Goal: Task Accomplishment & Management: Complete application form

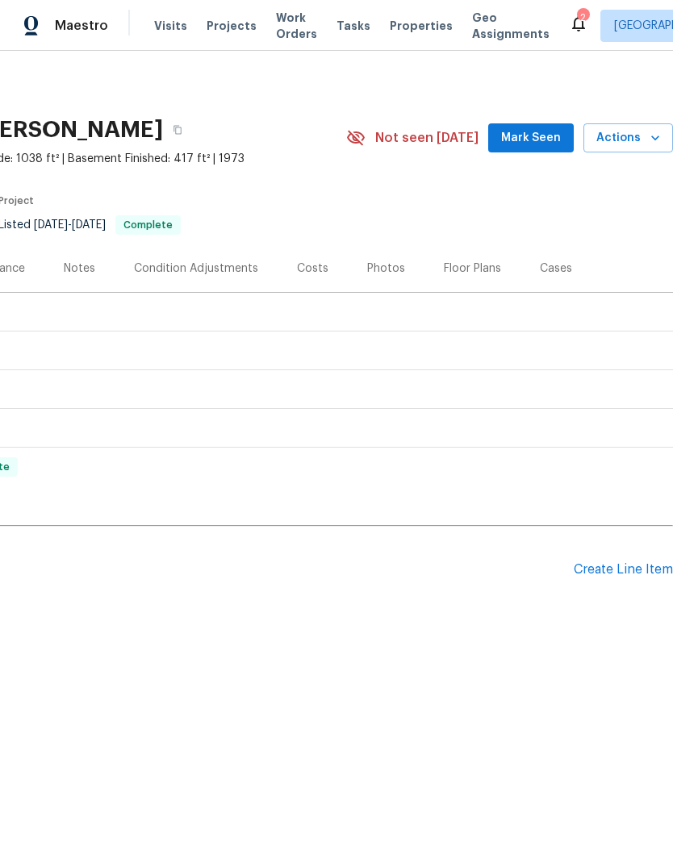
scroll to position [0, 239]
click at [587, 573] on div "Create Line Item" at bounding box center [623, 569] width 99 height 15
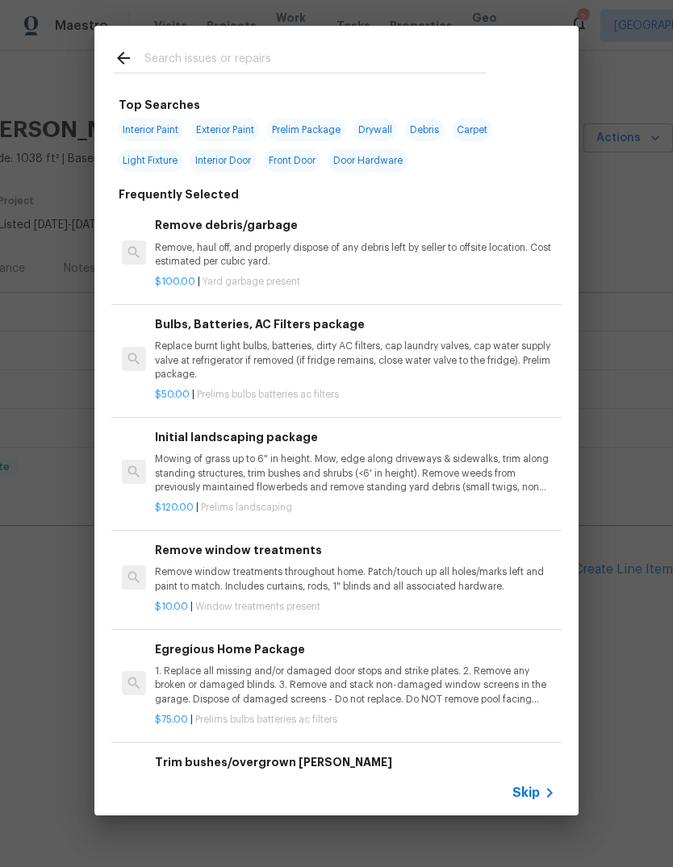
click at [393, 73] on input "text" at bounding box center [315, 60] width 342 height 24
type input "Mulch"
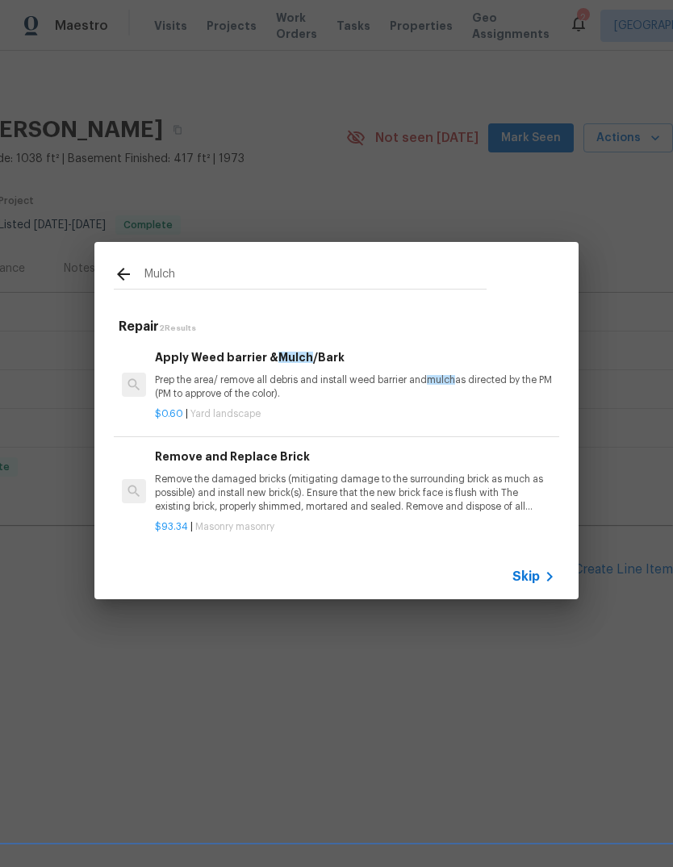
click at [370, 387] on p "Prep the area/ remove all debris and install weed barrier and mulch as directed…" at bounding box center [355, 387] width 400 height 27
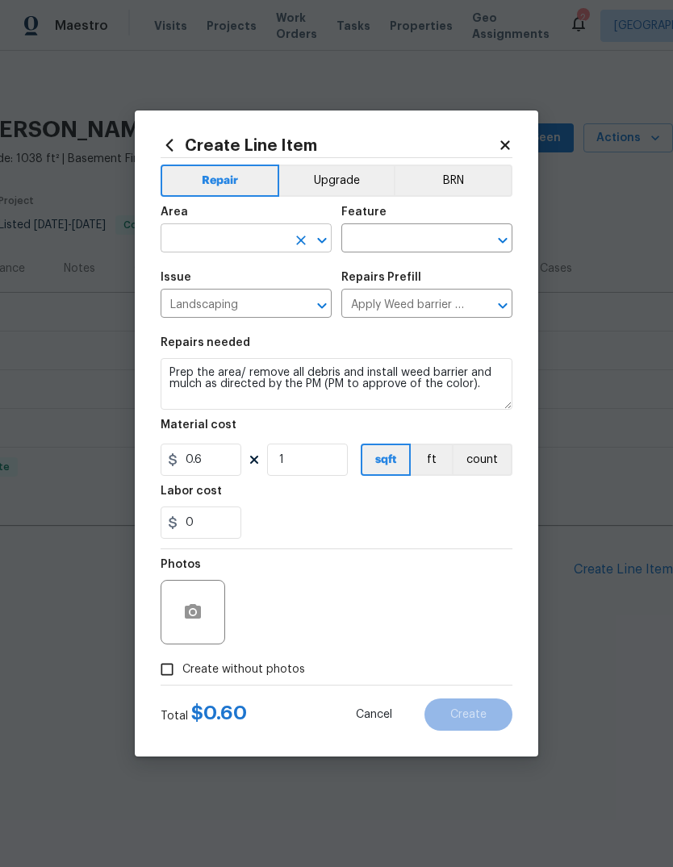
click at [233, 241] on input "text" at bounding box center [224, 240] width 126 height 25
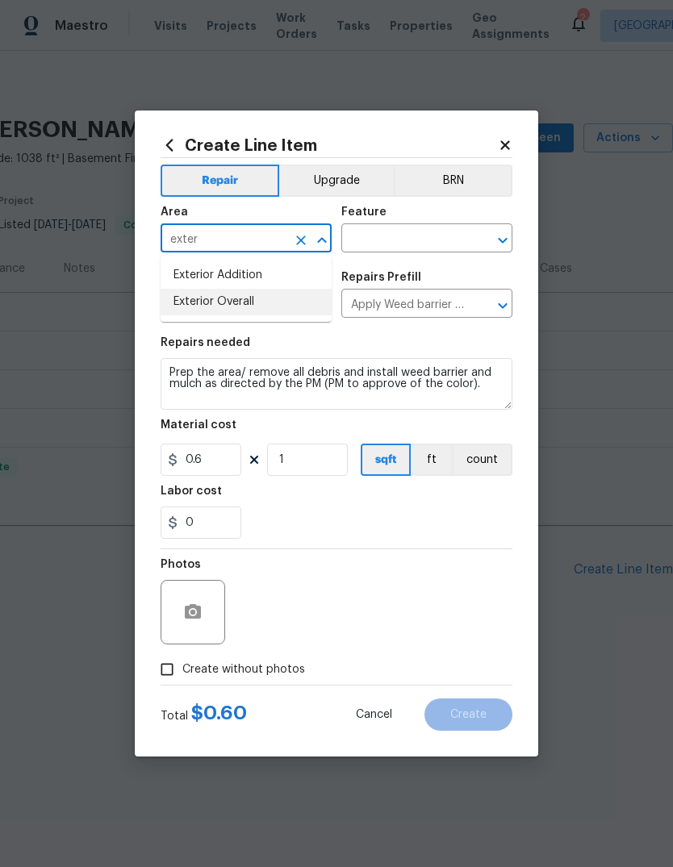
click at [278, 303] on li "Exterior Overall" at bounding box center [246, 302] width 171 height 27
type input "Exterior Overall"
click at [441, 232] on input "text" at bounding box center [404, 240] width 126 height 25
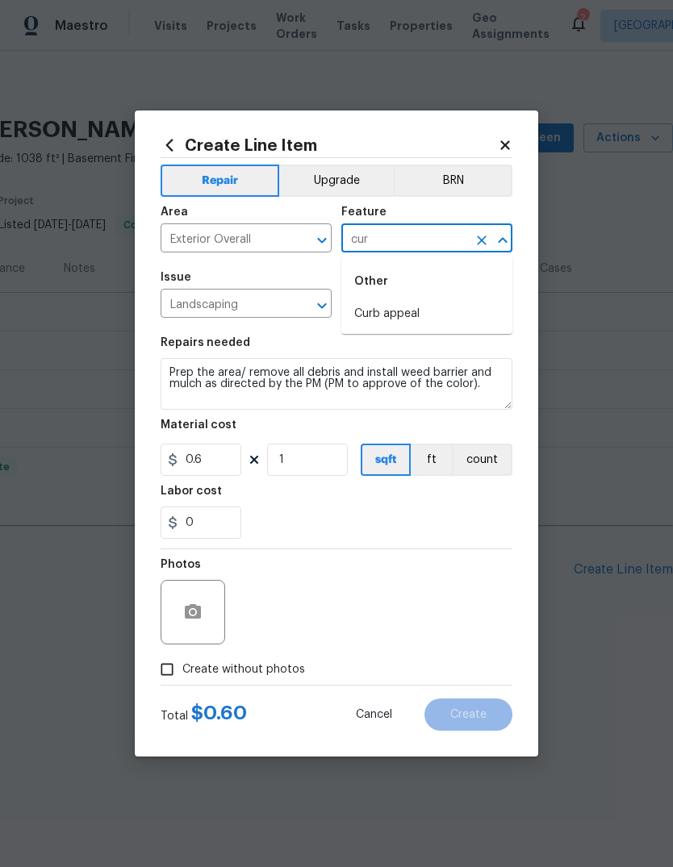
click at [433, 305] on li "Curb appeal" at bounding box center [426, 314] width 171 height 27
type input "Curb appeal"
click at [433, 304] on input "Apply Weed barrier & Mulch/Bark $0.60" at bounding box center [404, 305] width 126 height 25
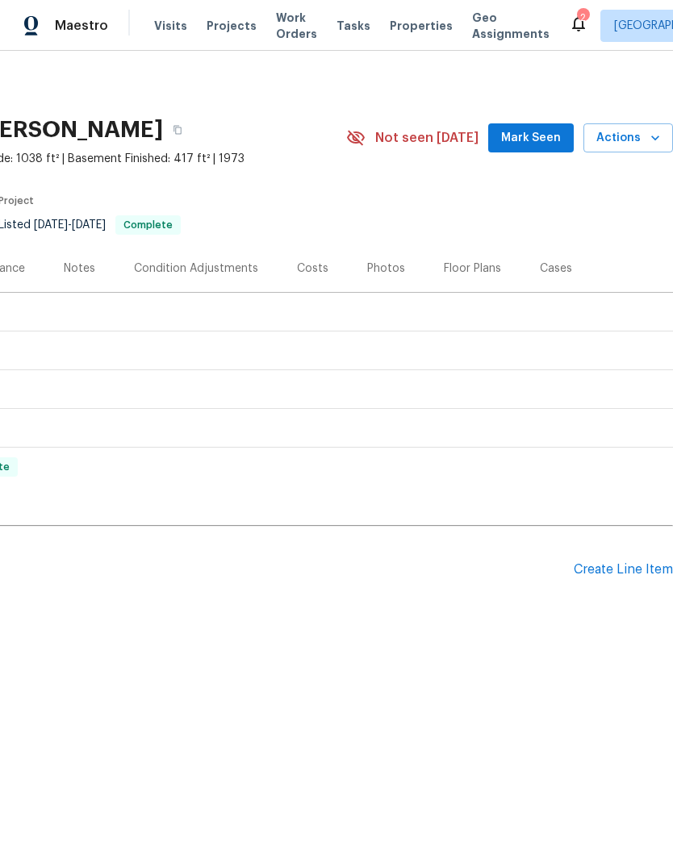
click at [586, 587] on div "Pending Line Items Create Line Item" at bounding box center [217, 570] width 912 height 75
click at [584, 573] on div "Create Line Item" at bounding box center [623, 569] width 99 height 15
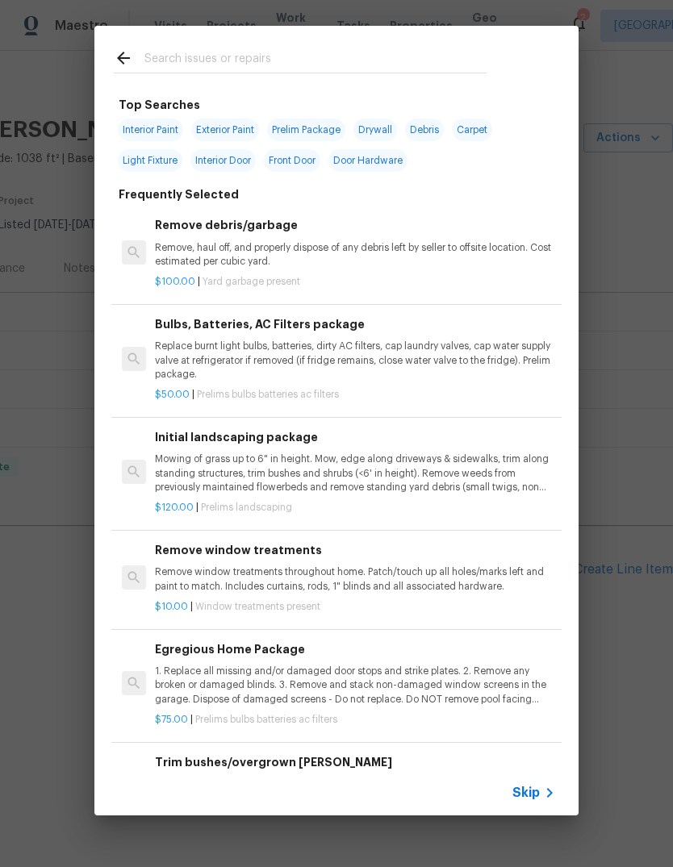
click at [267, 63] on input "text" at bounding box center [315, 60] width 342 height 24
type input "Weed"
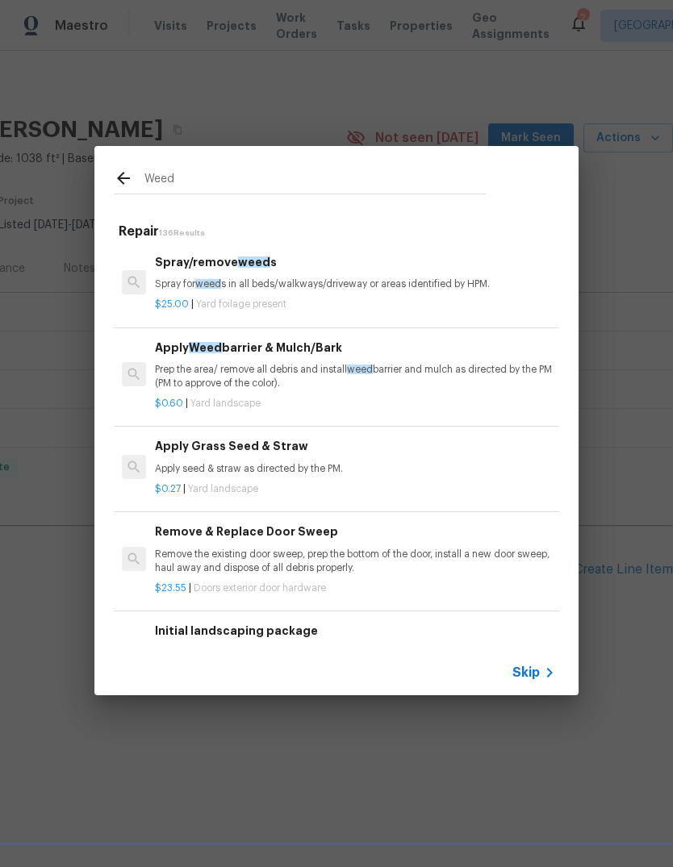
click at [309, 379] on p "Prep the area/ remove all debris and install weed barrier and mulch as directed…" at bounding box center [355, 376] width 400 height 27
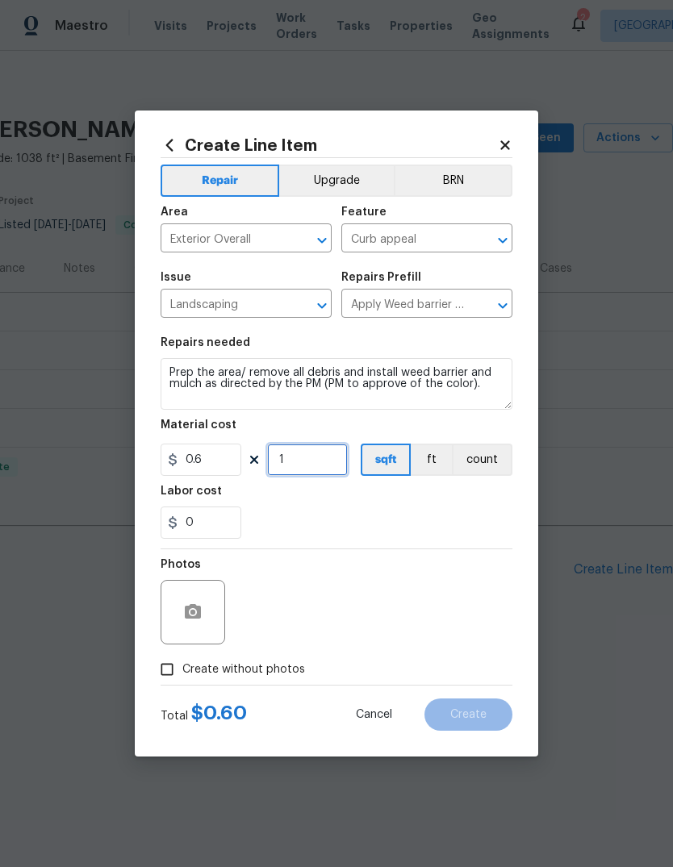
click at [310, 458] on input "1" at bounding box center [307, 460] width 81 height 32
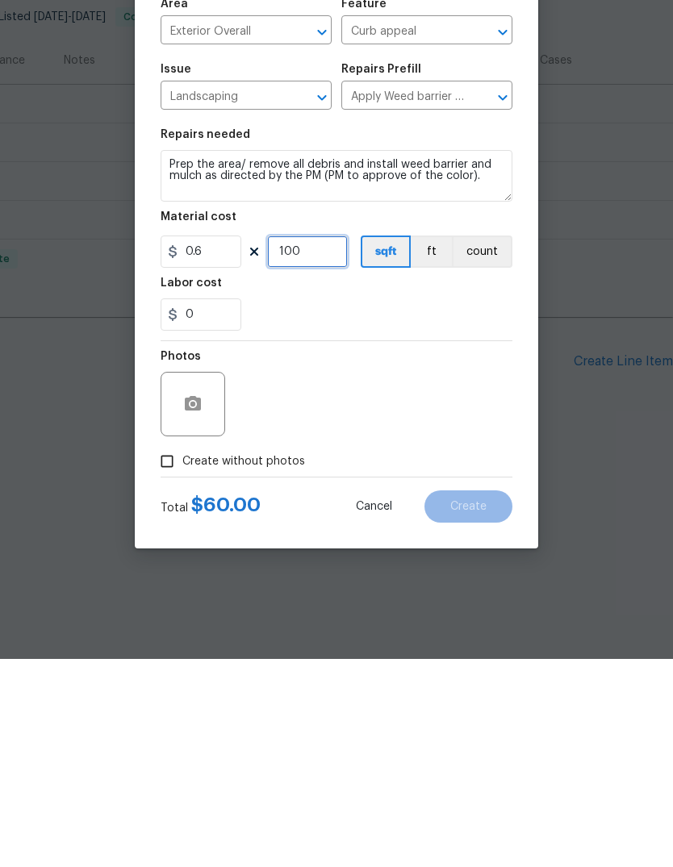
type input "100"
click at [227, 444] on input "0.6" at bounding box center [201, 460] width 81 height 32
type input "180"
click at [328, 444] on input "100" at bounding box center [307, 460] width 81 height 32
click at [370, 550] on div "Photos" at bounding box center [337, 602] width 352 height 105
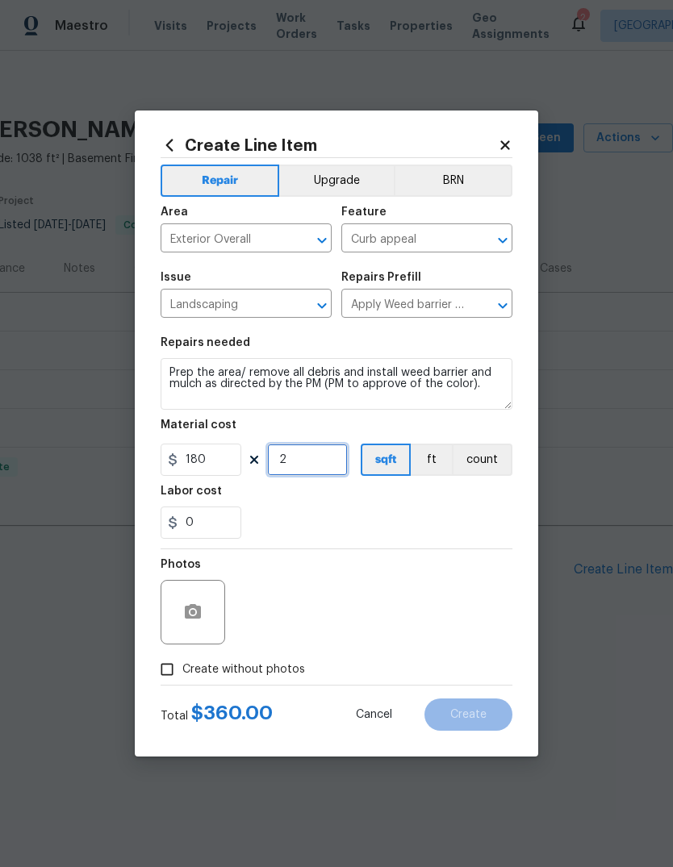
click at [321, 457] on input "2" at bounding box center [307, 460] width 81 height 32
type input "1"
click at [359, 499] on div "Labor cost" at bounding box center [337, 496] width 352 height 21
click at [214, 534] on input "0" at bounding box center [201, 523] width 81 height 32
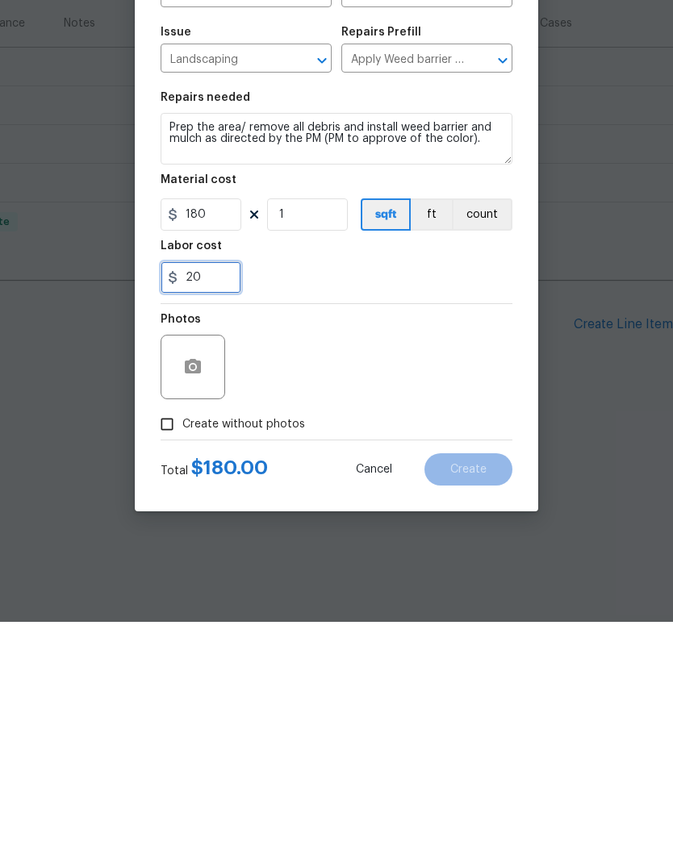
type input "20"
click at [429, 550] on div "Photos" at bounding box center [337, 602] width 352 height 105
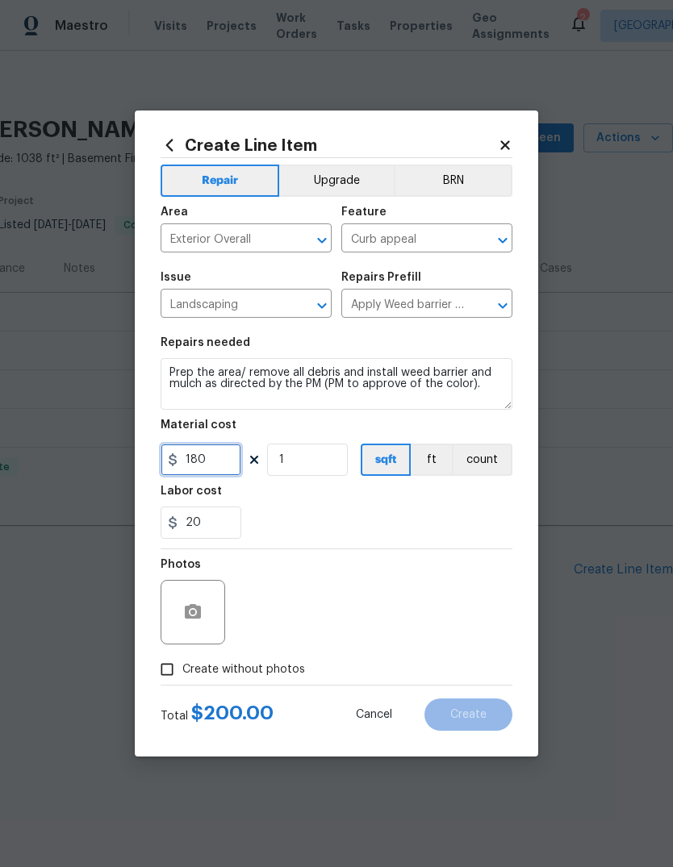
click at [201, 460] on input "180" at bounding box center [201, 460] width 81 height 32
type input "120"
click at [284, 503] on div "Labor cost" at bounding box center [337, 496] width 352 height 21
click at [301, 464] on input "1" at bounding box center [307, 460] width 81 height 32
type input "2"
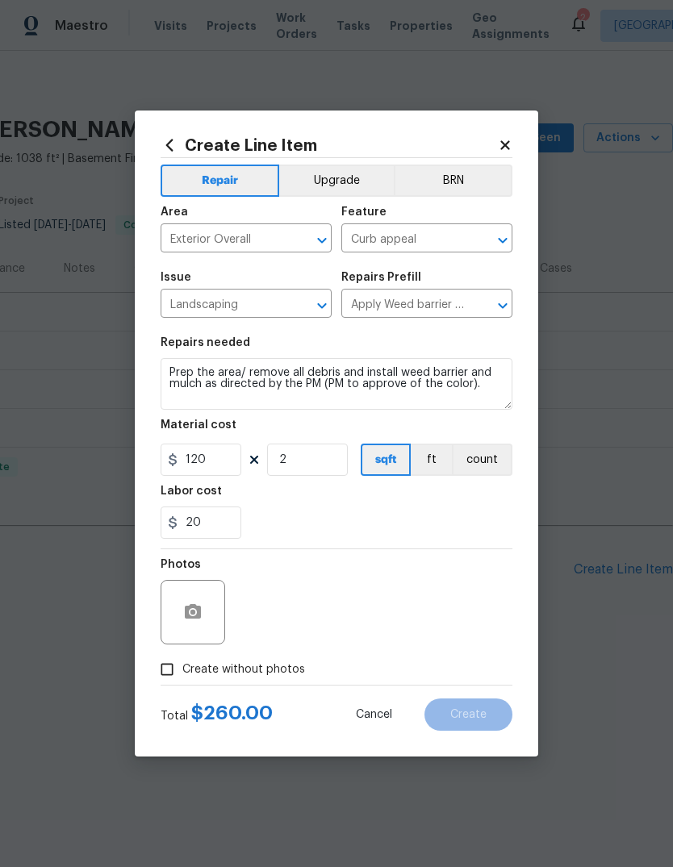
click at [284, 512] on div "20" at bounding box center [337, 523] width 352 height 32
click at [207, 527] on input "20" at bounding box center [201, 523] width 81 height 32
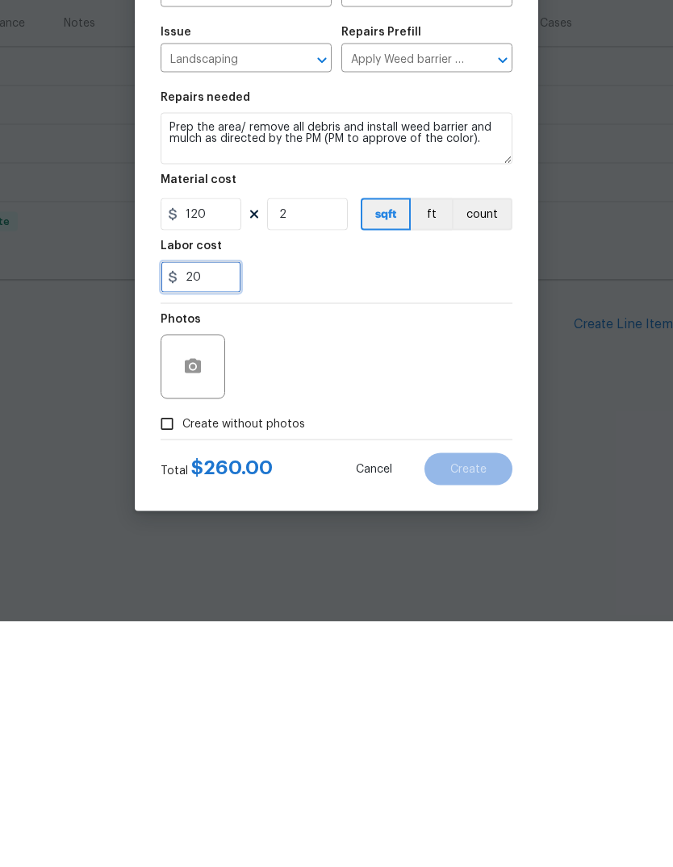
type input "2"
click at [366, 550] on div "Photos" at bounding box center [337, 602] width 352 height 105
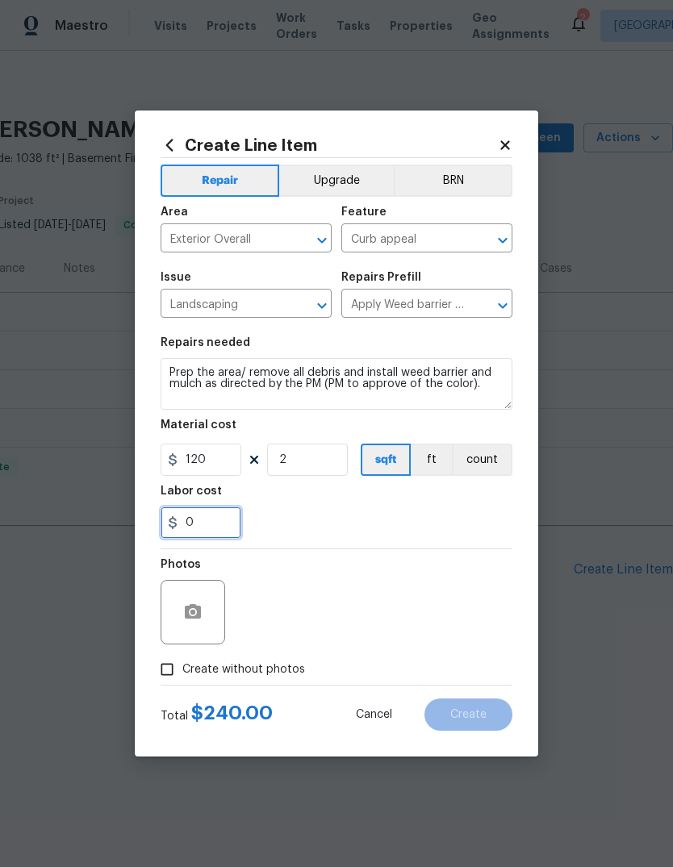
click at [207, 520] on input "0" at bounding box center [201, 523] width 81 height 32
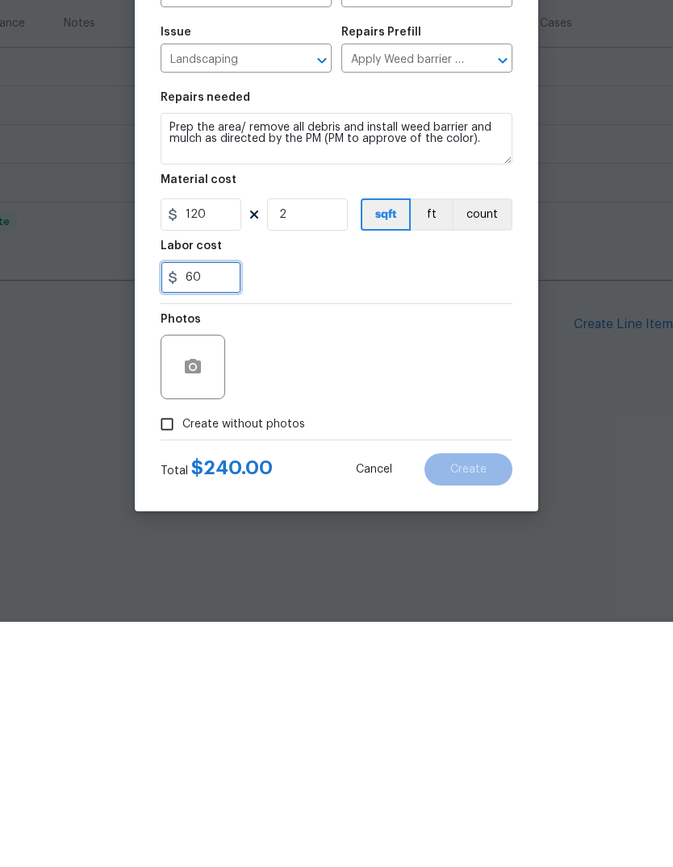
type input "60"
click at [349, 550] on div "Photos" at bounding box center [337, 602] width 352 height 105
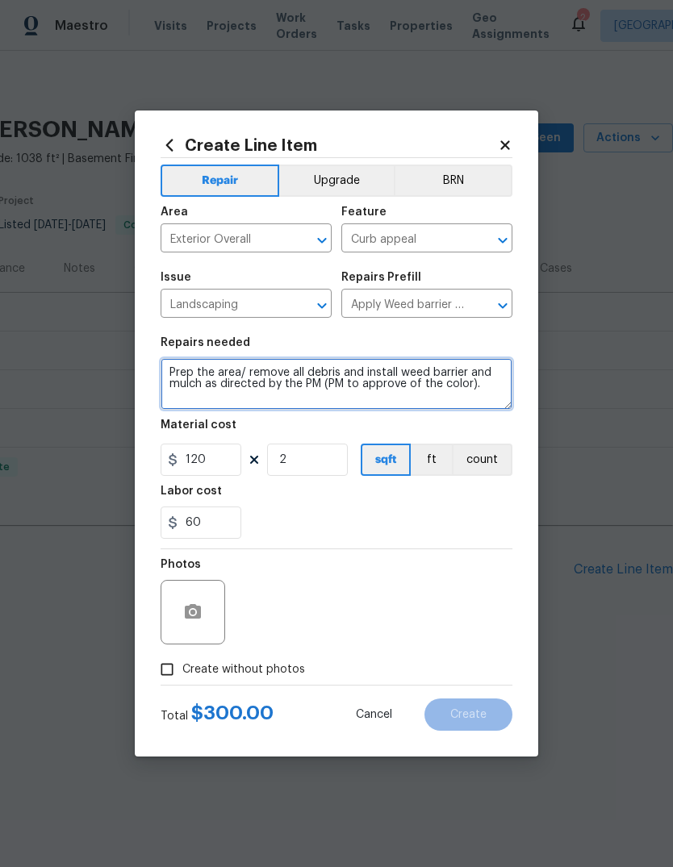
click at [169, 361] on textarea "Prep the area/ remove all debris and install weed barrier and mulch as directed…" at bounding box center [337, 384] width 352 height 52
type textarea "Spray for weeds first then front beds Prep the area/ remove all debris and inst…"
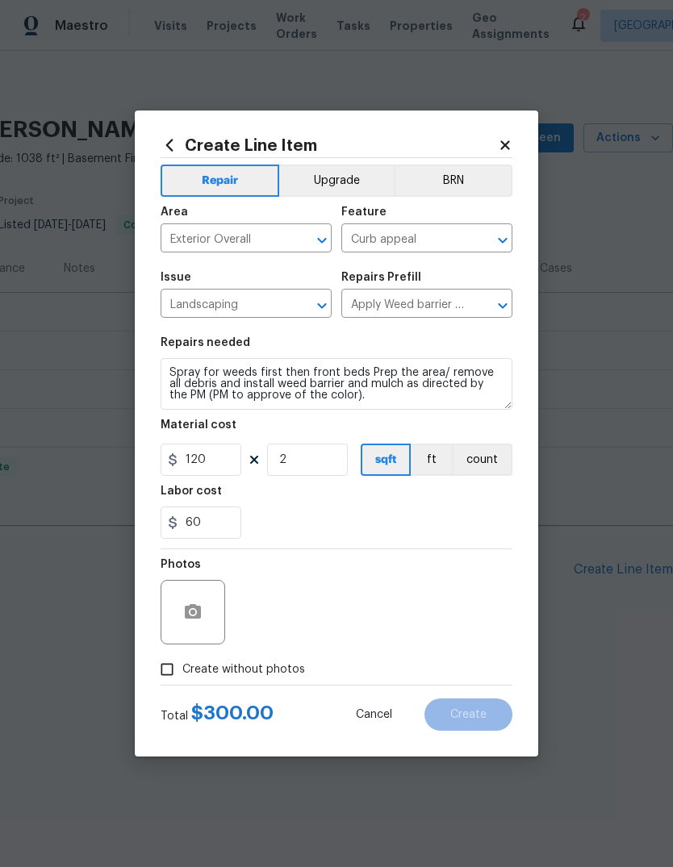
click at [278, 517] on div "60" at bounding box center [337, 523] width 352 height 32
click at [290, 506] on div "Labor cost" at bounding box center [337, 496] width 352 height 21
click at [199, 616] on icon "button" at bounding box center [193, 611] width 16 height 15
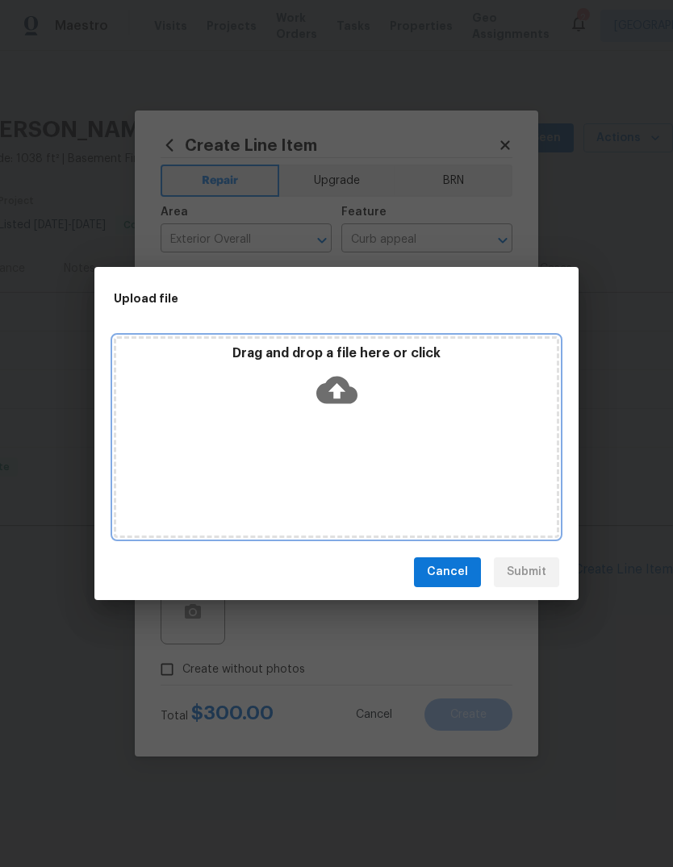
click at [340, 377] on icon at bounding box center [336, 389] width 41 height 27
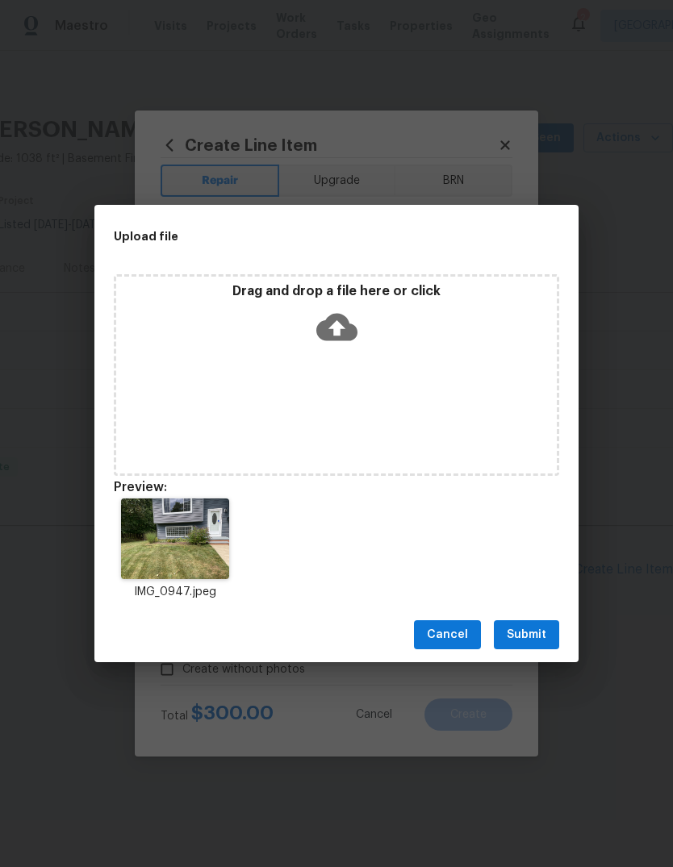
click at [529, 638] on span "Submit" at bounding box center [527, 635] width 40 height 20
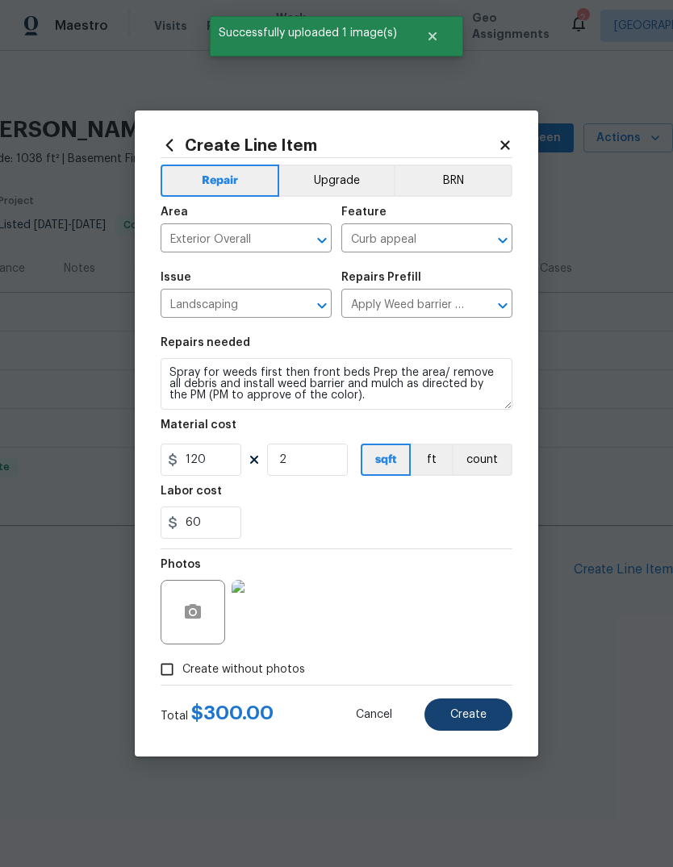
click at [476, 716] on span "Create" at bounding box center [468, 715] width 36 height 12
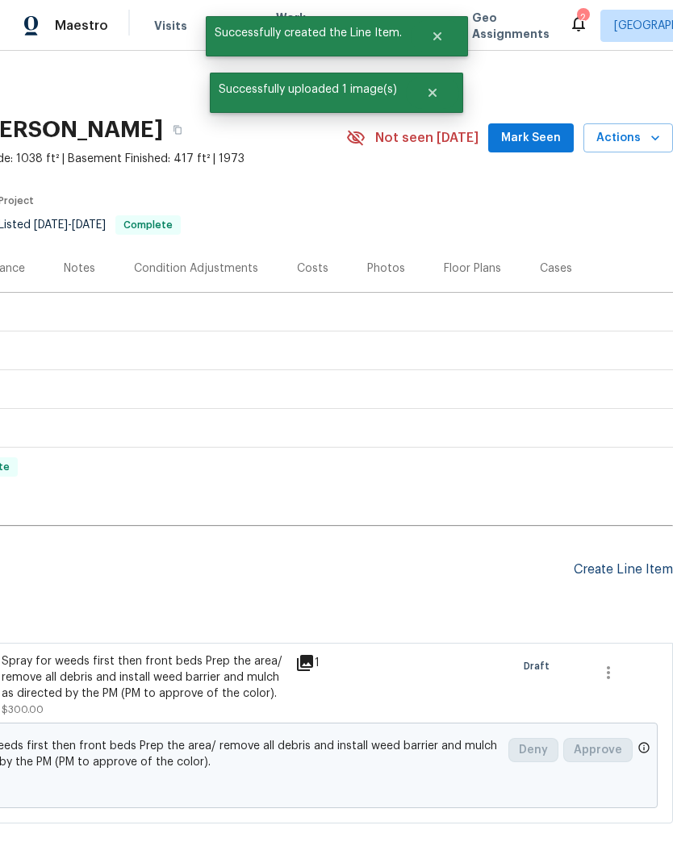
click at [574, 577] on div "Create Line Item" at bounding box center [623, 569] width 99 height 15
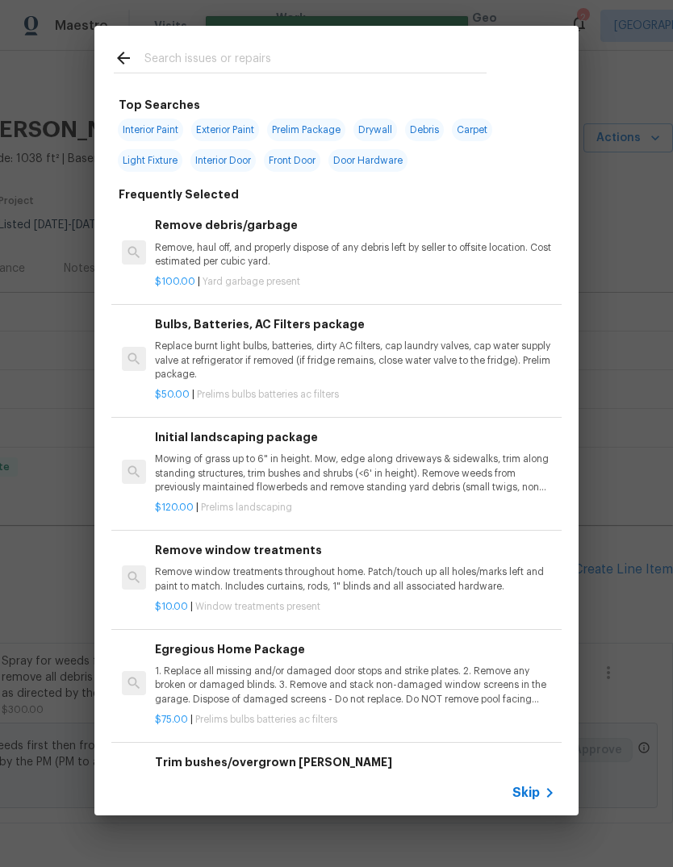
click at [286, 40] on div at bounding box center [300, 58] width 412 height 64
click at [195, 56] on input "text" at bounding box center [315, 60] width 342 height 24
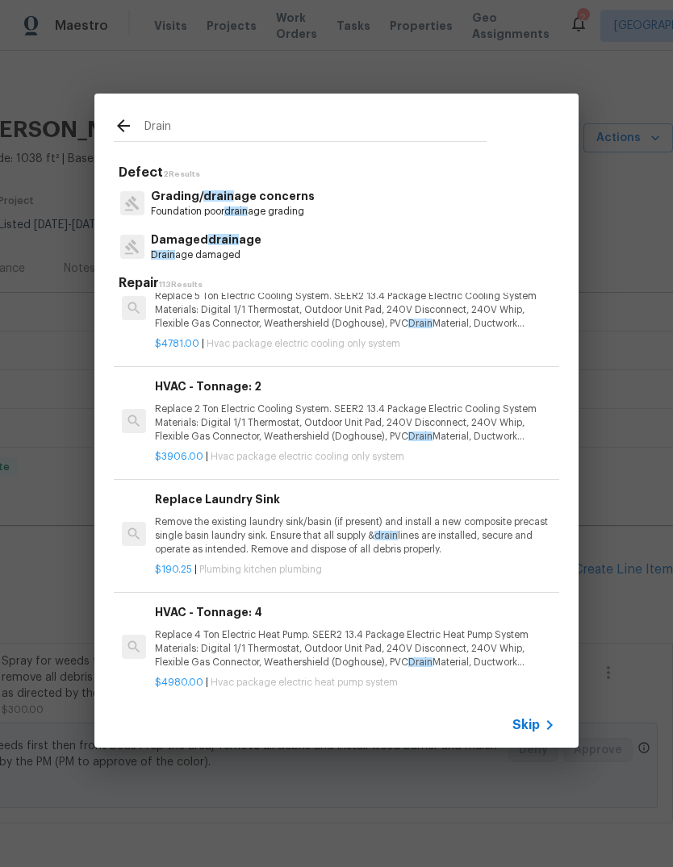
scroll to position [2740, -1]
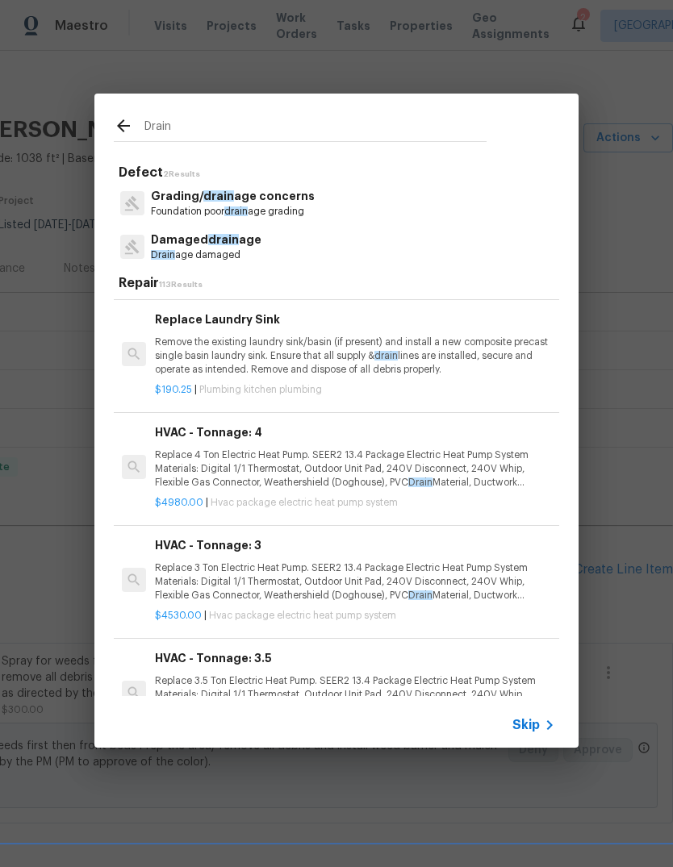
click at [317, 153] on div "Drain" at bounding box center [300, 126] width 412 height 64
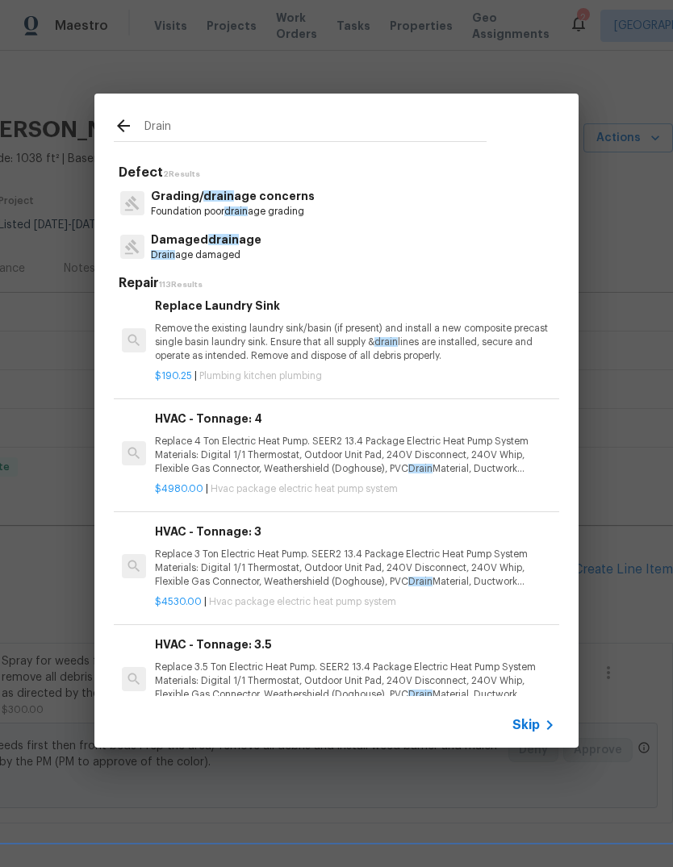
scroll to position [2894, 0]
click at [217, 139] on input "Drain" at bounding box center [315, 128] width 342 height 24
type input "D"
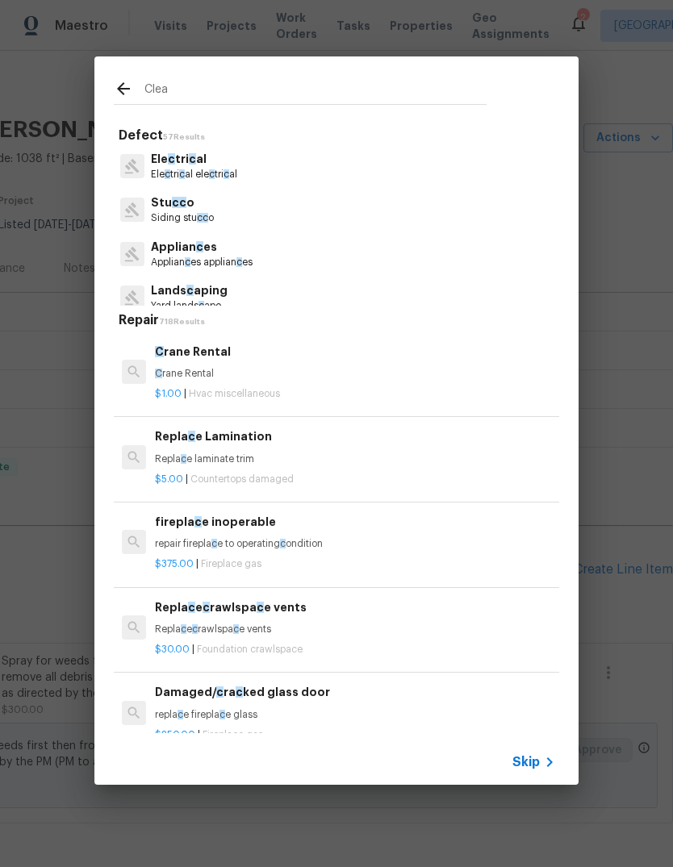
type input "Clean"
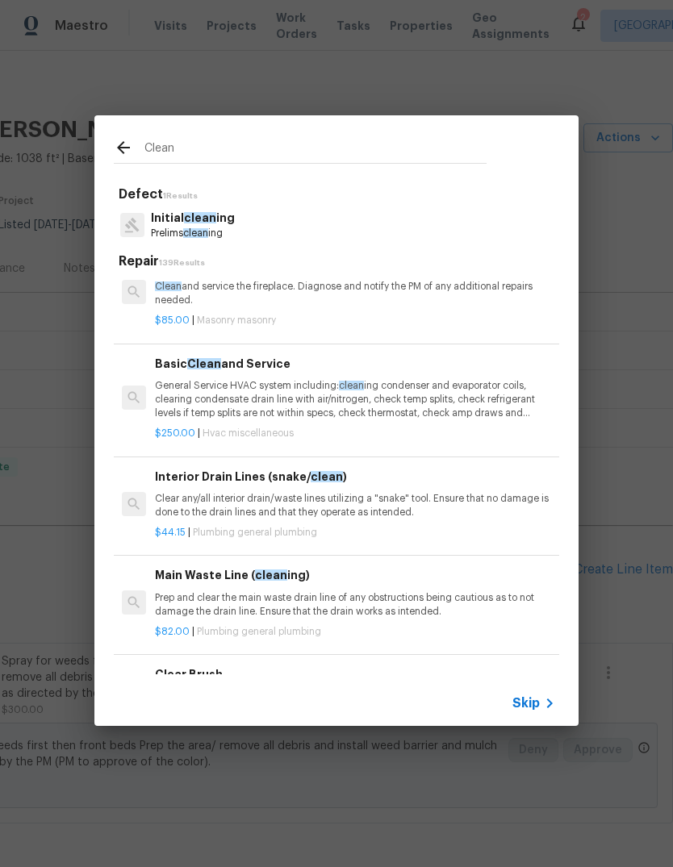
scroll to position [0, 0]
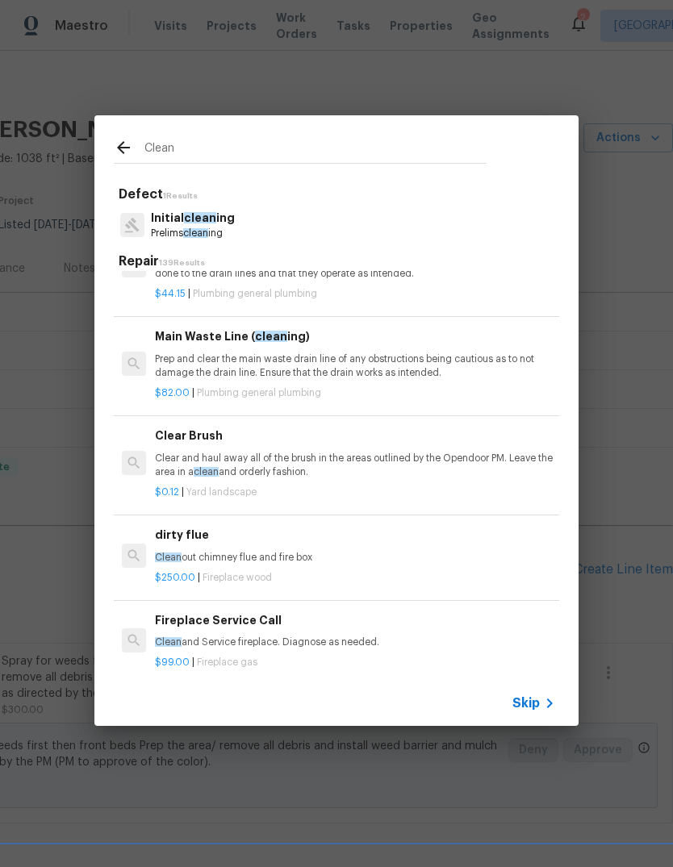
click at [374, 476] on p "Clear and haul away all of the brush in the areas outlined by the Opendoor PM. …" at bounding box center [355, 465] width 400 height 27
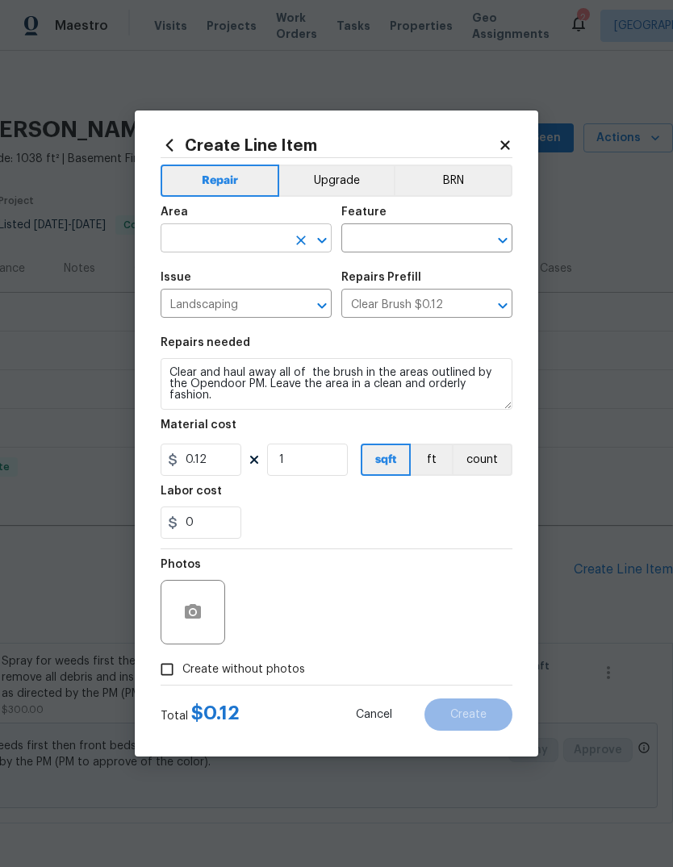
click at [243, 240] on input "text" at bounding box center [224, 240] width 126 height 25
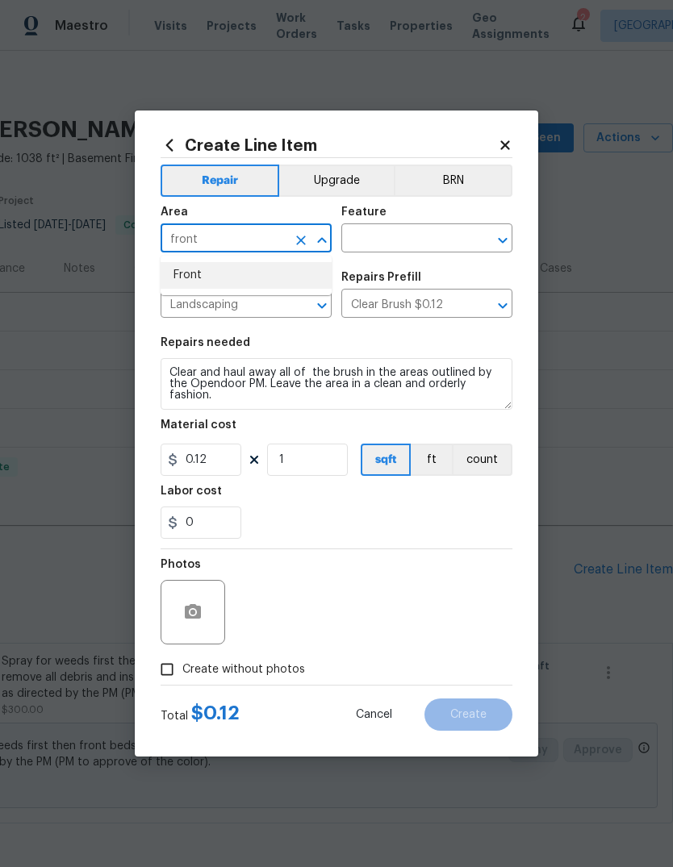
click at [243, 271] on li "Front" at bounding box center [246, 275] width 171 height 27
type input "Front"
click at [243, 271] on span "Issue Landscaping ​" at bounding box center [246, 294] width 171 height 65
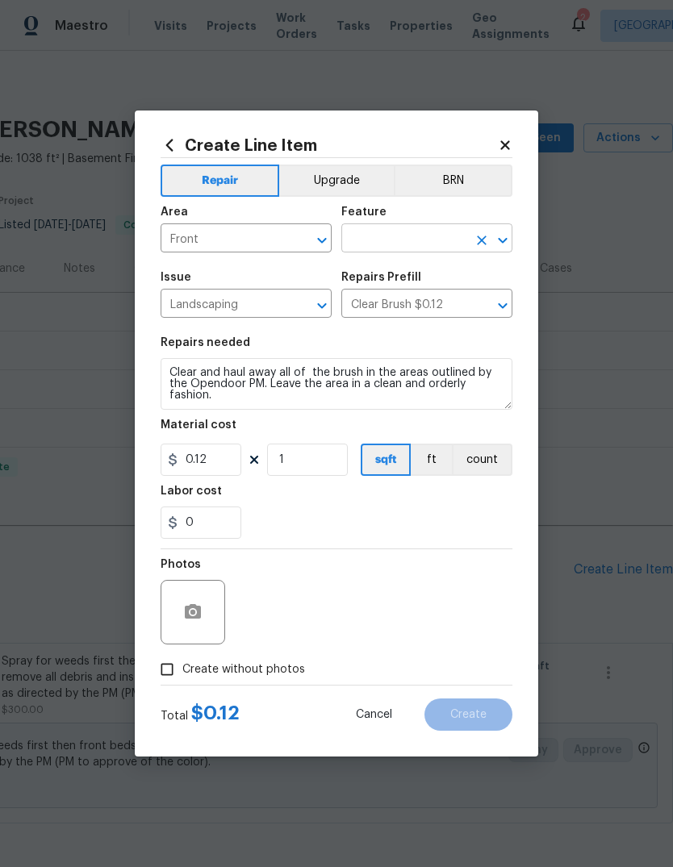
click at [408, 232] on input "text" at bounding box center [404, 240] width 126 height 25
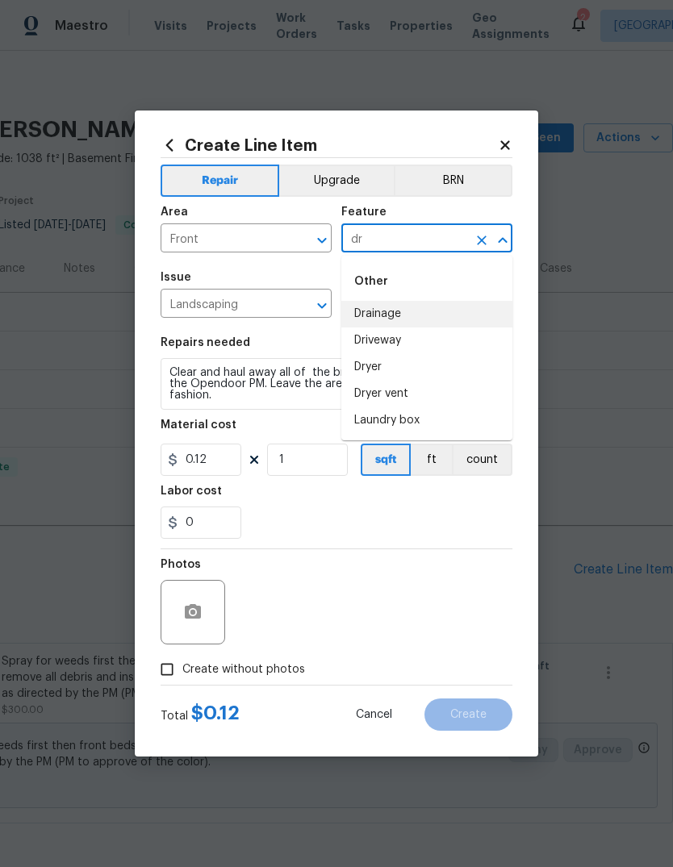
click at [394, 321] on li "Drainage" at bounding box center [426, 314] width 171 height 27
type input "Drainage"
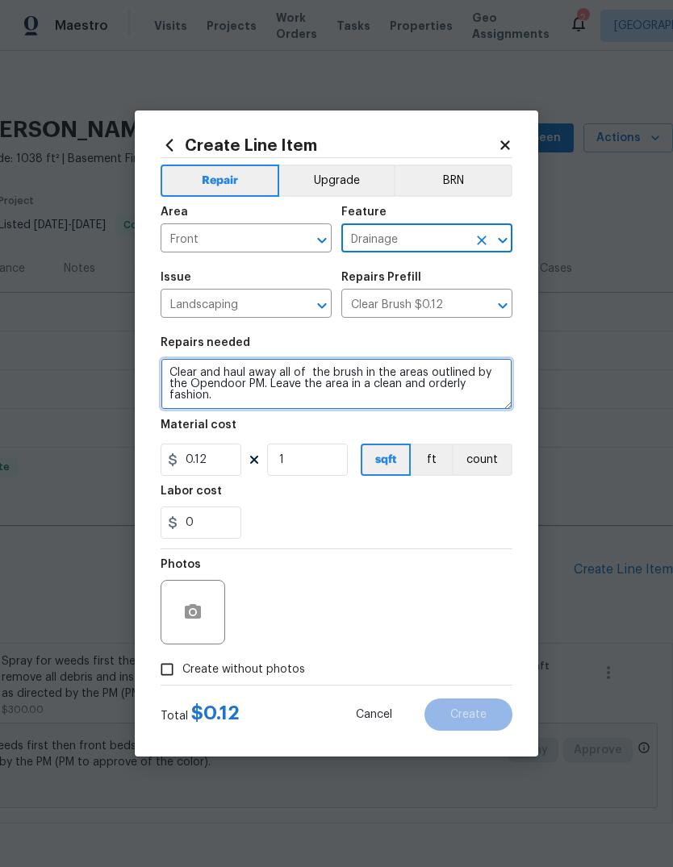
click at [237, 400] on textarea "Clear and haul away all of the brush in the areas outlined by the Opendoor PM. …" at bounding box center [337, 384] width 352 height 52
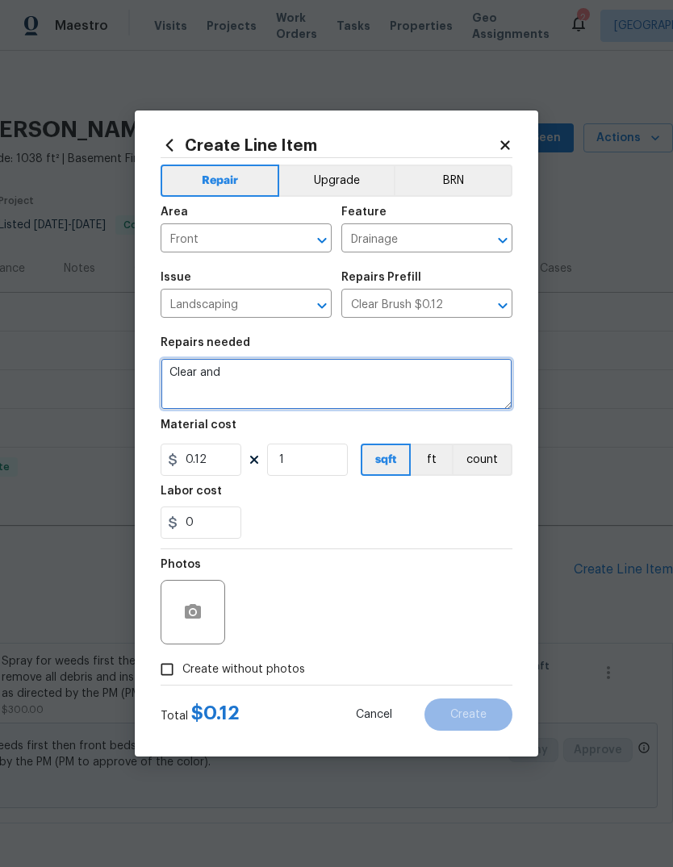
type textarea "Clear"
type textarea "Shop vac the drain in the driveway and make sure all debris has been removed"
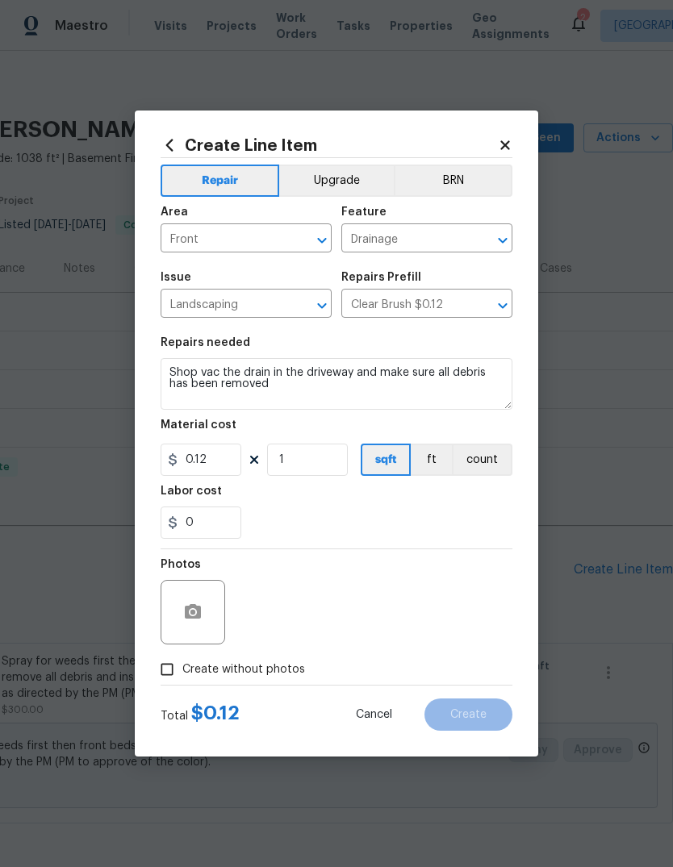
click at [338, 499] on div "Labor cost" at bounding box center [337, 496] width 352 height 21
click at [203, 610] on button "button" at bounding box center [192, 612] width 39 height 39
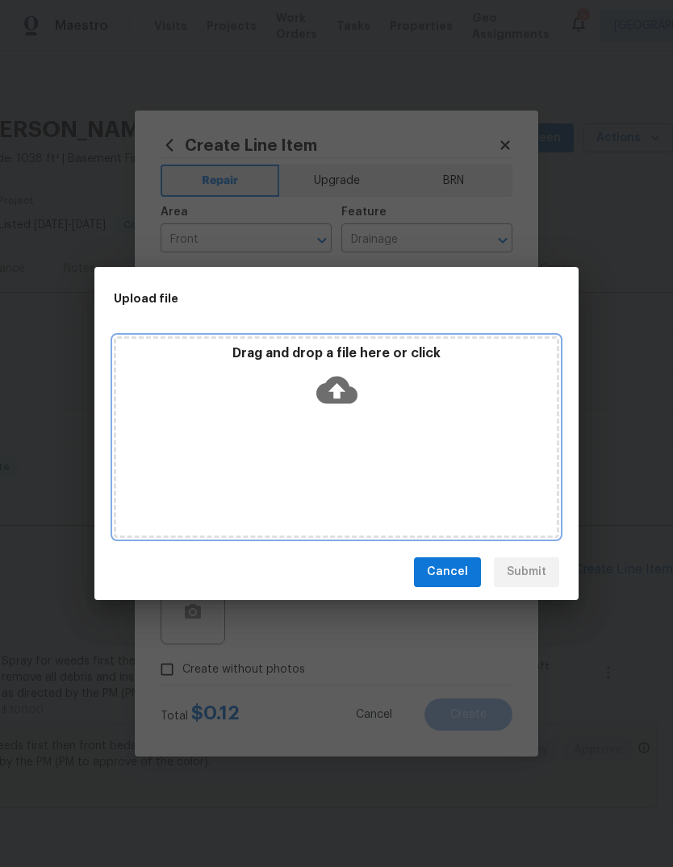
click at [339, 376] on icon at bounding box center [336, 390] width 41 height 41
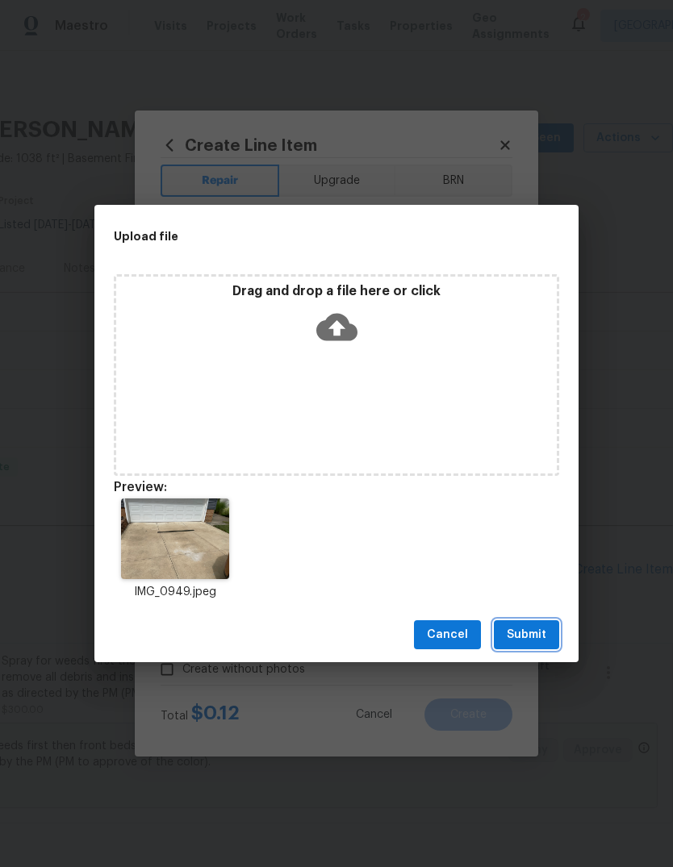
click at [534, 630] on span "Submit" at bounding box center [527, 635] width 40 height 20
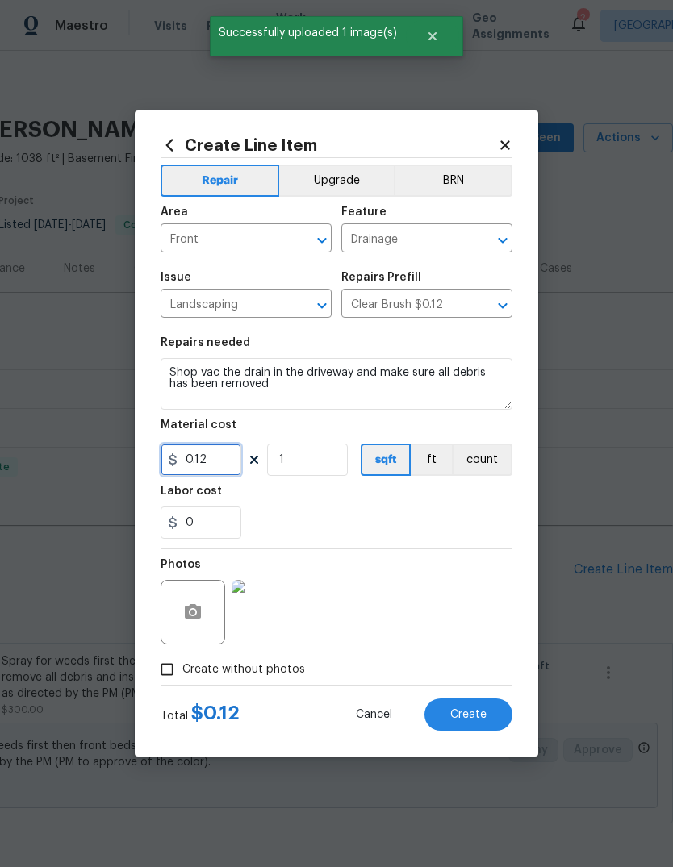
click at [211, 466] on input "0.12" at bounding box center [201, 460] width 81 height 32
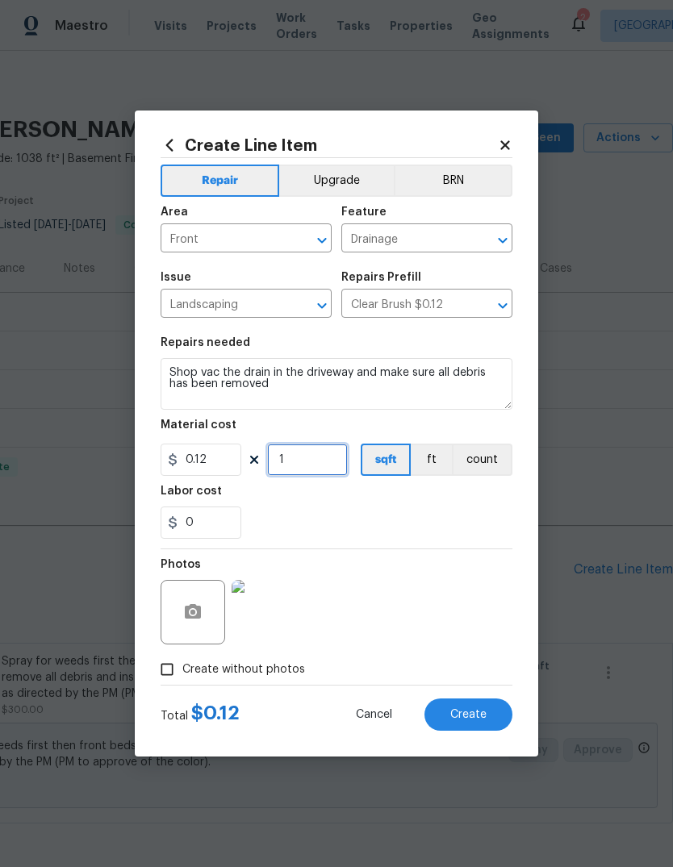
click at [315, 446] on input "1" at bounding box center [307, 460] width 81 height 32
click at [467, 717] on button "Create" at bounding box center [468, 715] width 88 height 32
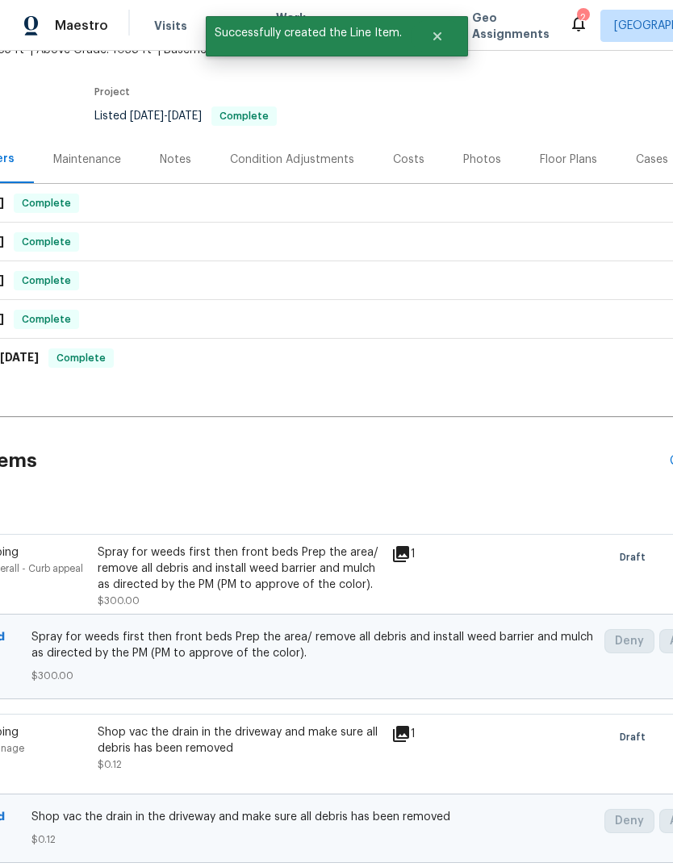
scroll to position [109, 142]
click at [226, 751] on div "Shop vac the drain in the driveway and make sure all debris has been removed" at bounding box center [240, 741] width 284 height 32
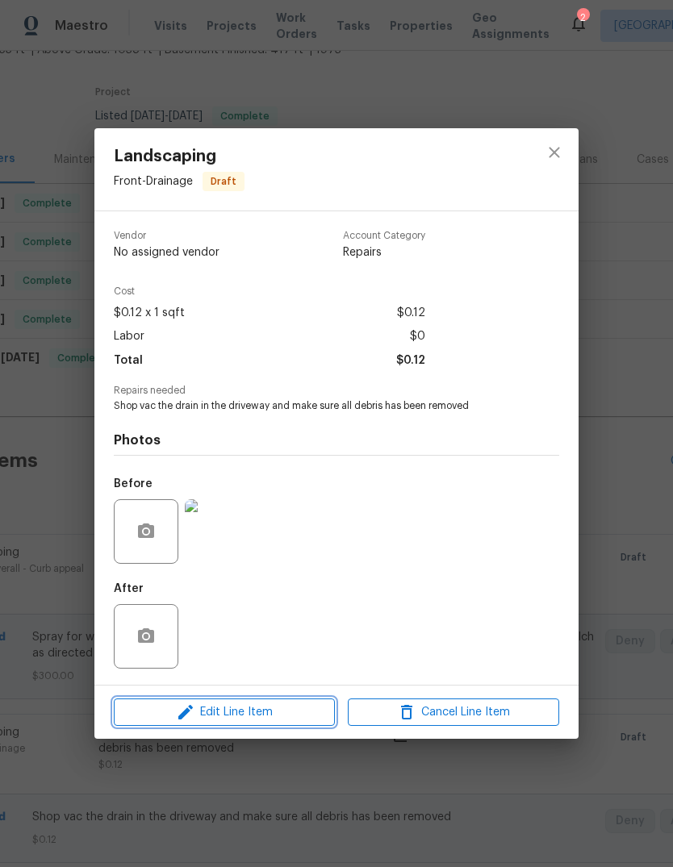
click at [270, 710] on span "Edit Line Item" at bounding box center [224, 713] width 211 height 20
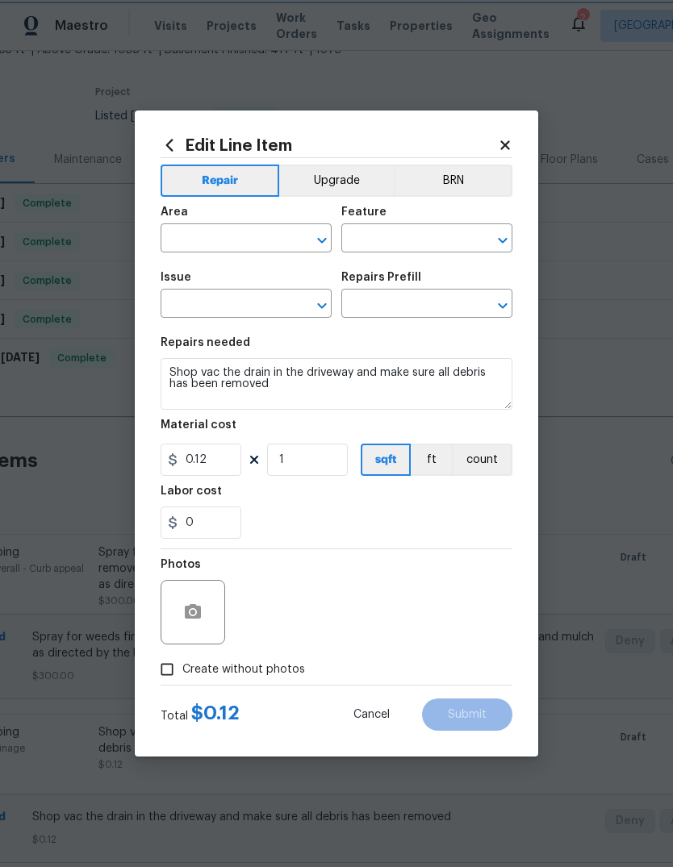
type input "Front"
type input "Drainage"
type input "Landscaping"
type input "Clear Brush $0.12"
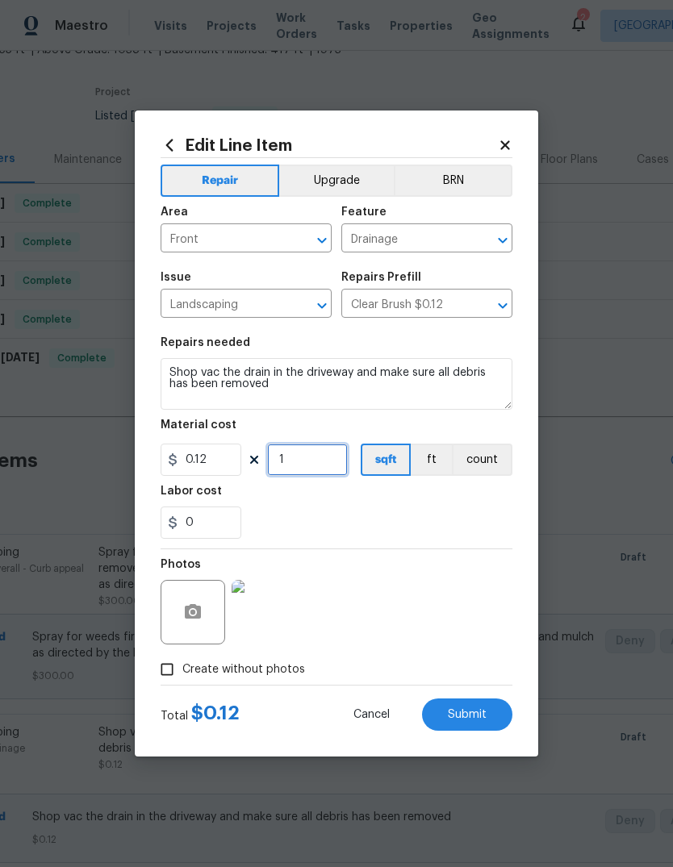
click at [323, 454] on input "1" at bounding box center [307, 460] width 81 height 32
click at [321, 441] on div "Material cost" at bounding box center [337, 430] width 352 height 21
click at [319, 464] on input "1" at bounding box center [307, 460] width 81 height 32
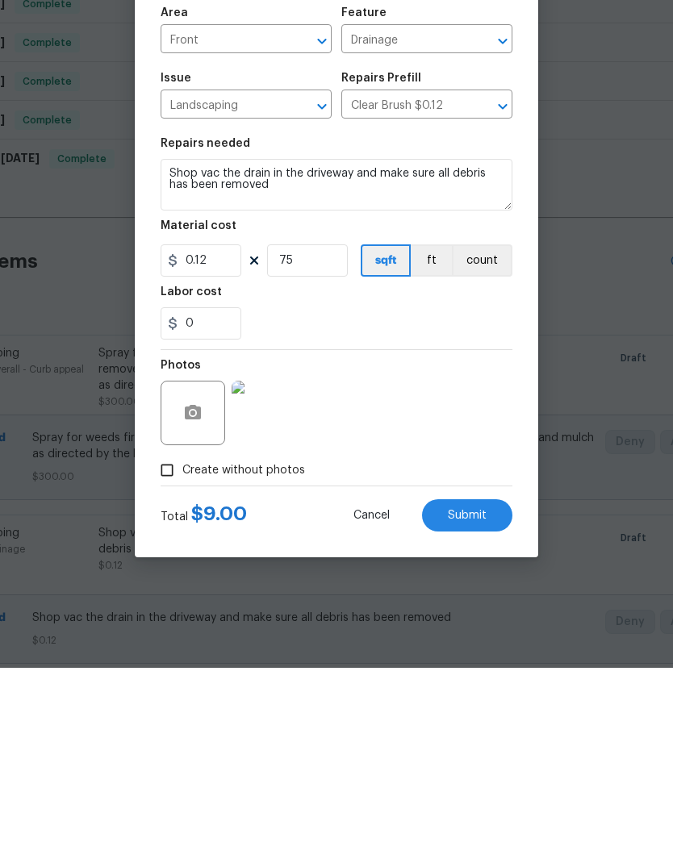
click at [411, 550] on div "Photos" at bounding box center [337, 602] width 352 height 105
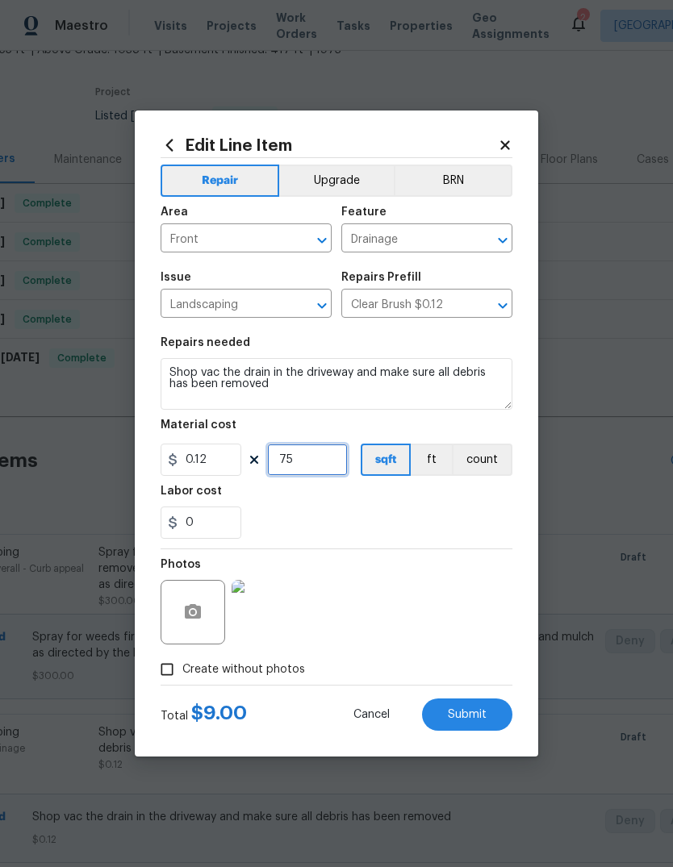
click at [307, 464] on input "75" at bounding box center [307, 460] width 81 height 32
click at [423, 507] on div "Labor cost" at bounding box center [337, 496] width 352 height 21
click at [309, 466] on input "750" at bounding box center [307, 460] width 81 height 32
click at [359, 518] on div "0" at bounding box center [337, 523] width 352 height 32
click at [228, 529] on input "0" at bounding box center [201, 523] width 81 height 32
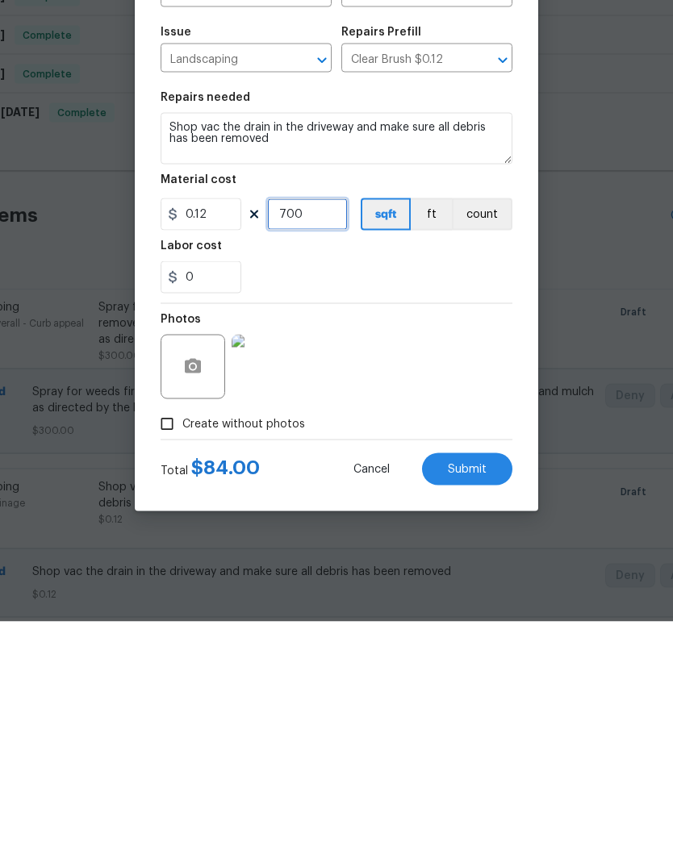
click at [338, 444] on input "700" at bounding box center [307, 460] width 81 height 32
type input "600"
click at [207, 507] on input "0" at bounding box center [201, 523] width 81 height 32
type input "3"
click at [415, 550] on div "Photos" at bounding box center [337, 602] width 352 height 105
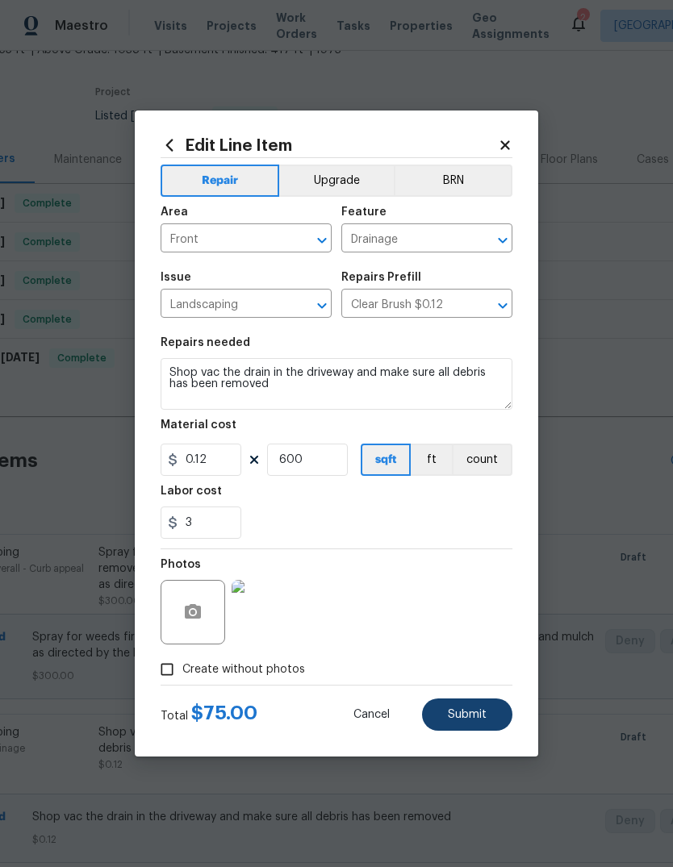
click at [466, 723] on button "Submit" at bounding box center [467, 715] width 90 height 32
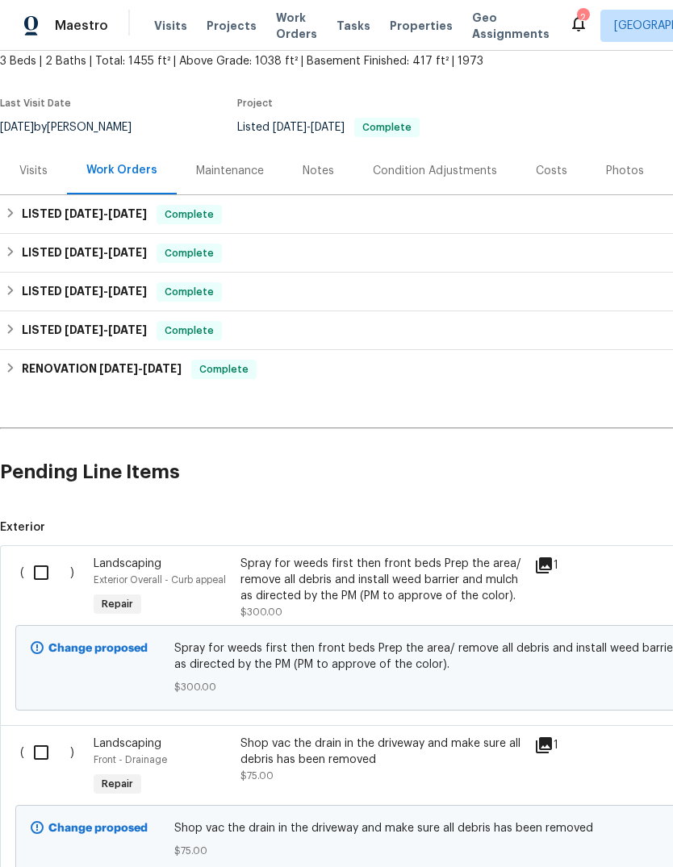
scroll to position [98, 0]
click at [43, 556] on input "checkbox" at bounding box center [47, 573] width 46 height 34
checkbox input "true"
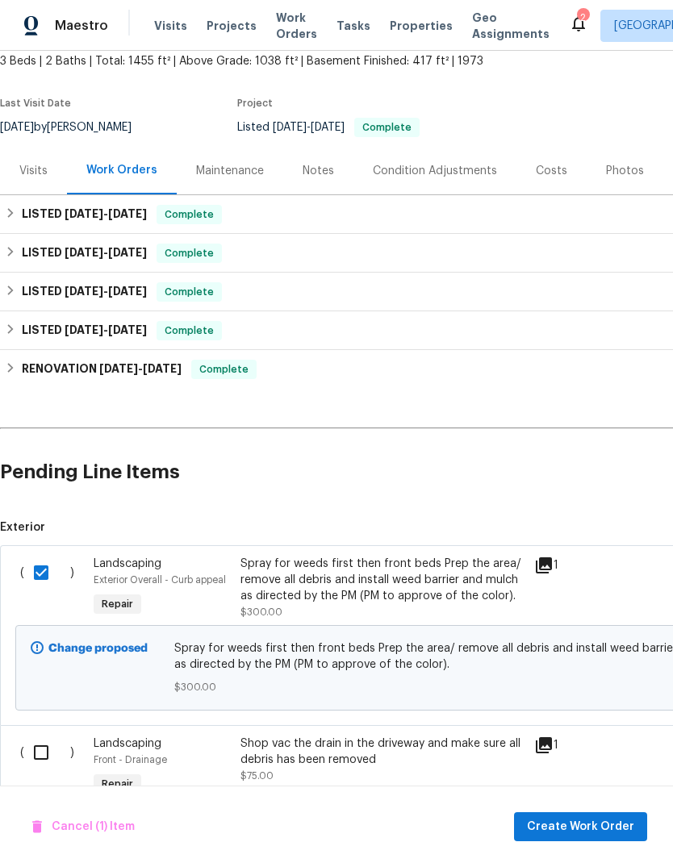
click at [48, 736] on input "checkbox" at bounding box center [47, 753] width 46 height 34
checkbox input "true"
click at [574, 838] on button "Create Work Order" at bounding box center [580, 828] width 133 height 30
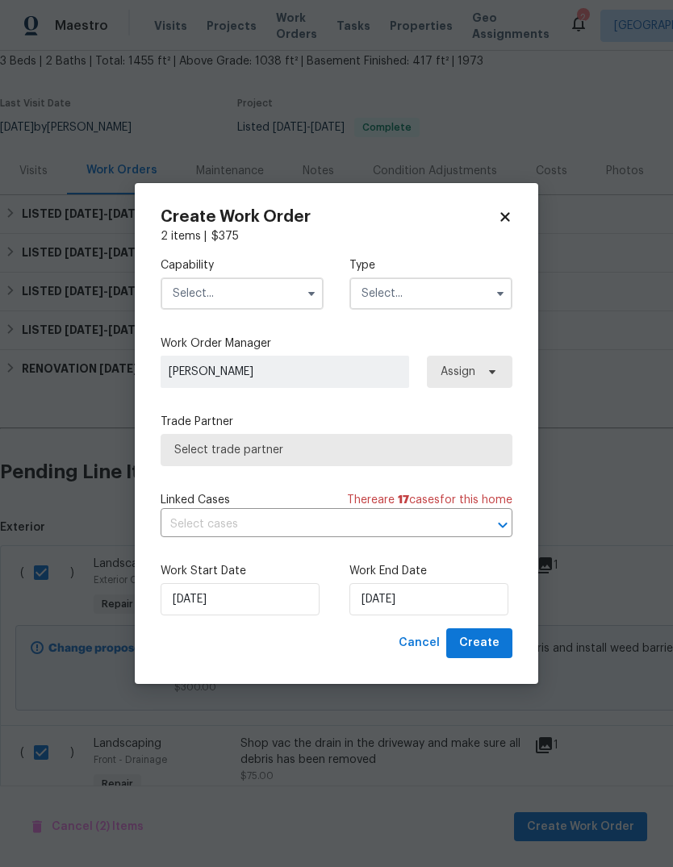
click at [256, 296] on input "text" at bounding box center [242, 294] width 163 height 32
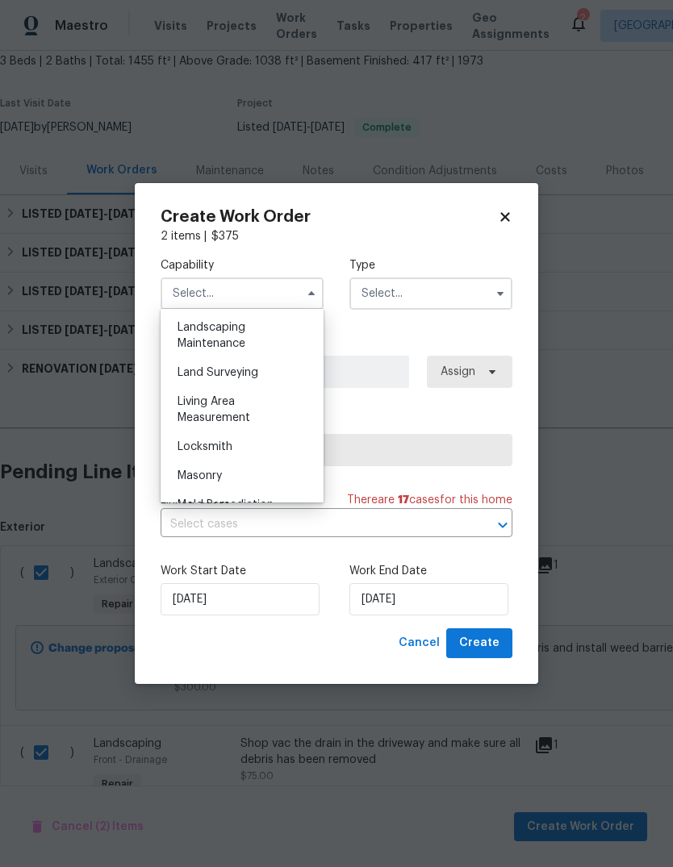
scroll to position [1061, 0]
click at [239, 340] on span "Landscaping Maintenance" at bounding box center [212, 336] width 68 height 27
type input "Landscaping Maintenance"
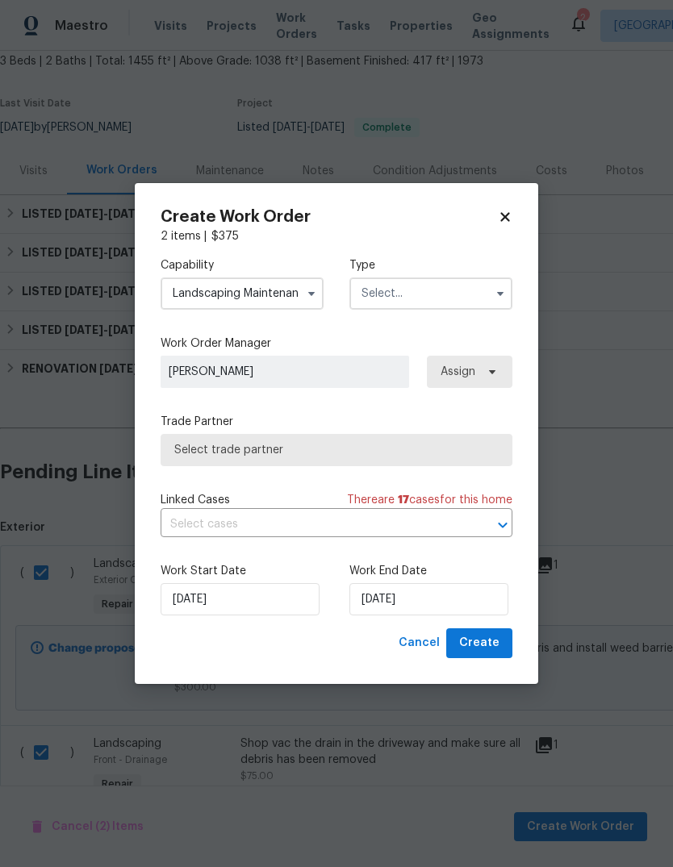
click at [408, 301] on input "text" at bounding box center [430, 294] width 163 height 32
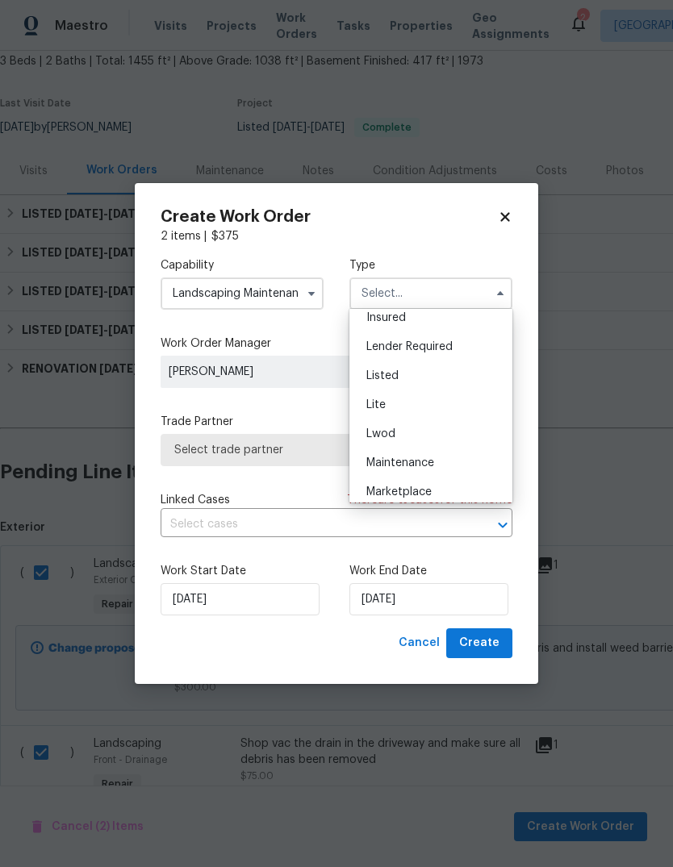
scroll to position [124, 0]
click at [396, 378] on span "Listed" at bounding box center [382, 377] width 32 height 11
type input "Listed"
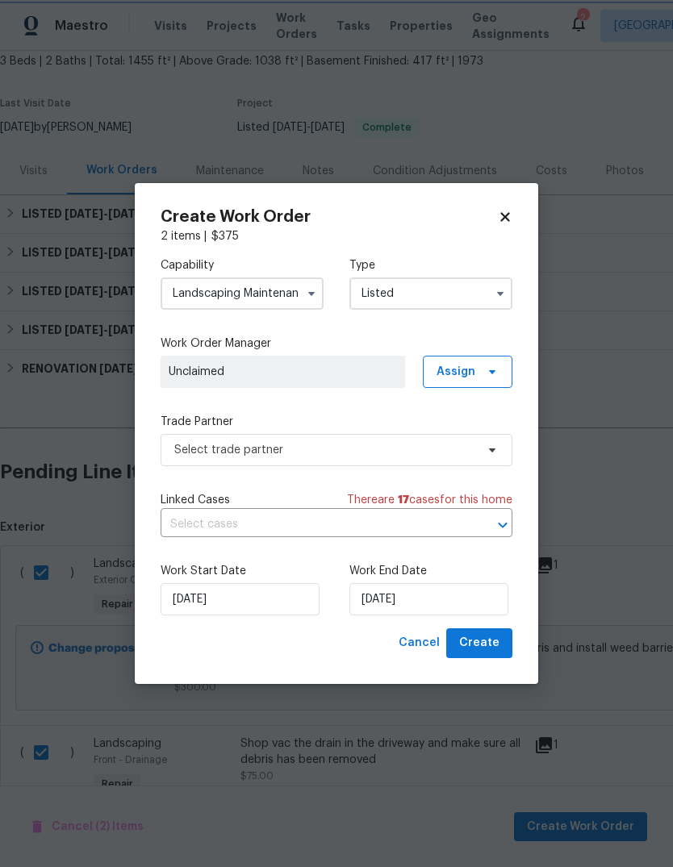
scroll to position [0, 0]
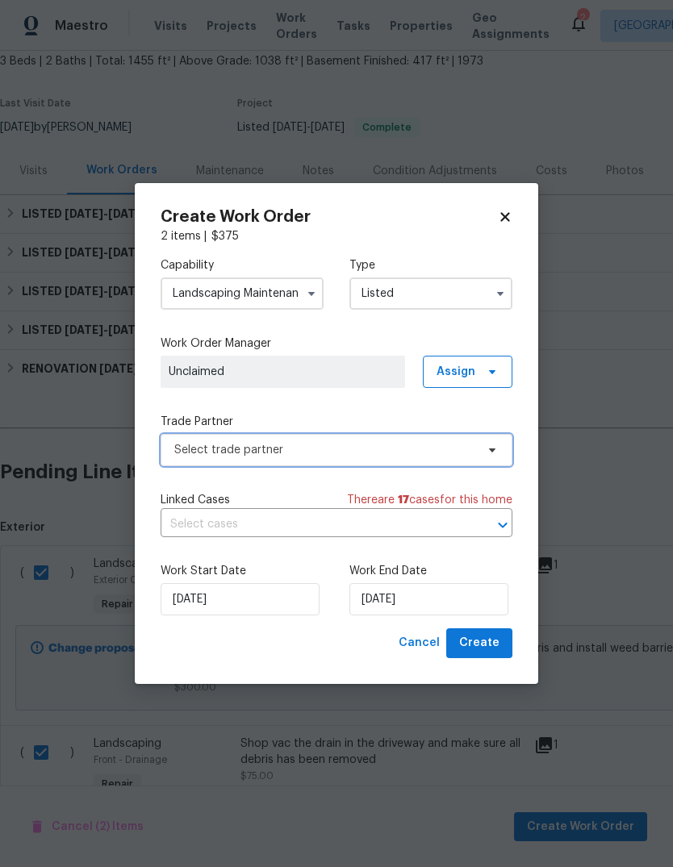
click at [324, 454] on span "Select trade partner" at bounding box center [324, 450] width 301 height 16
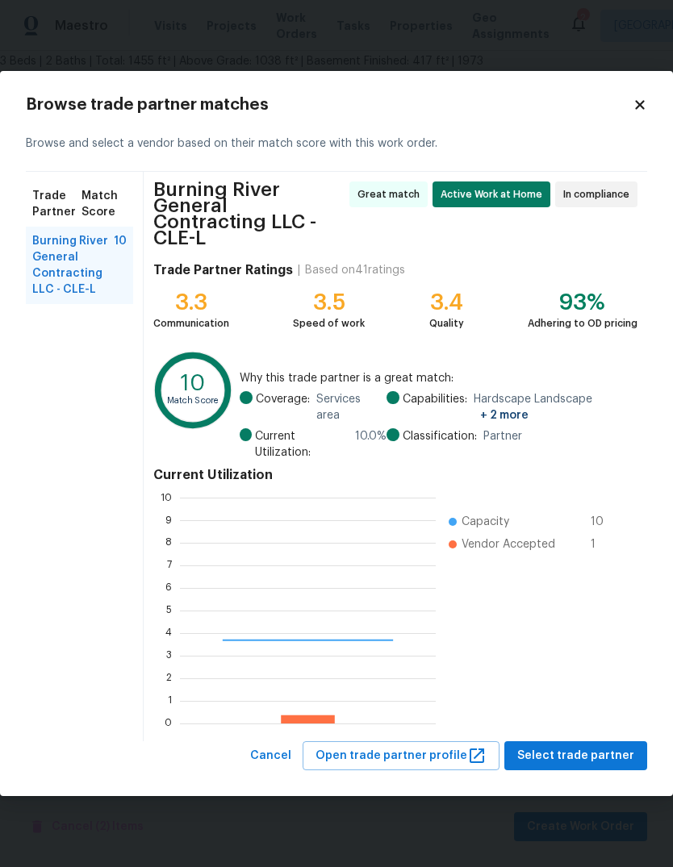
scroll to position [226, 256]
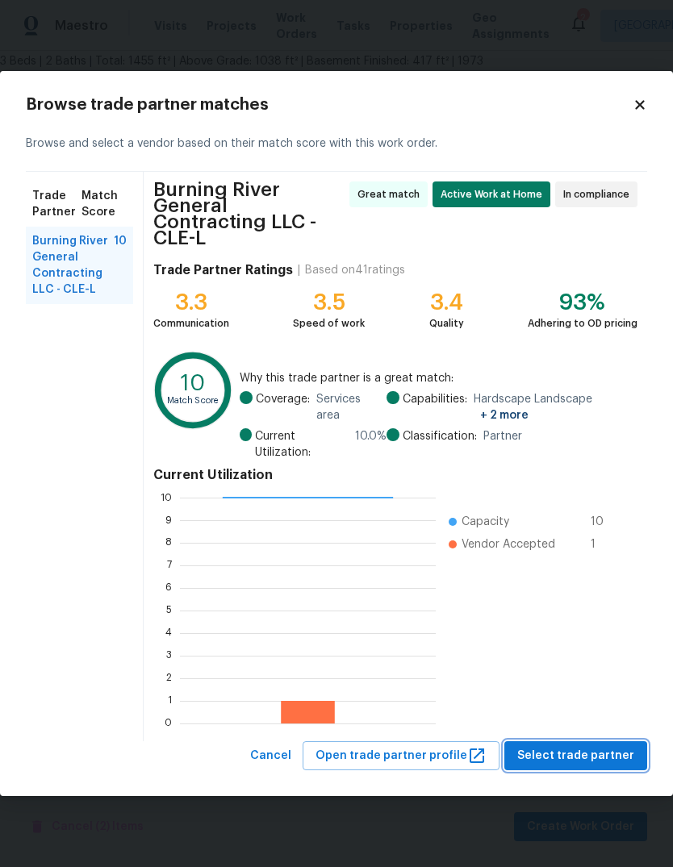
click at [585, 746] on span "Select trade partner" at bounding box center [575, 756] width 117 height 20
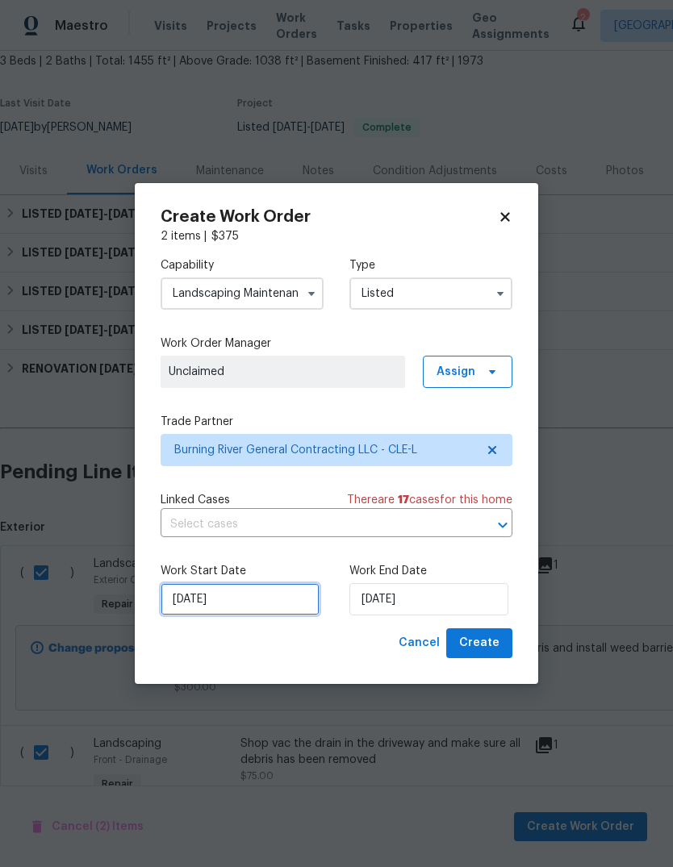
click at [255, 604] on input "[DATE]" at bounding box center [240, 599] width 159 height 32
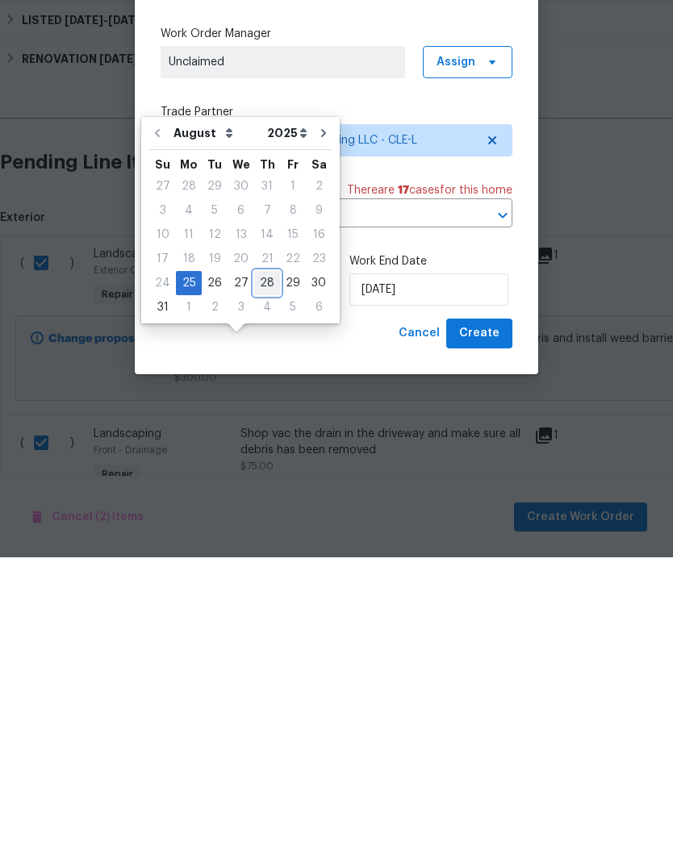
click at [255, 582] on div "28" at bounding box center [267, 593] width 26 height 23
type input "[DATE]"
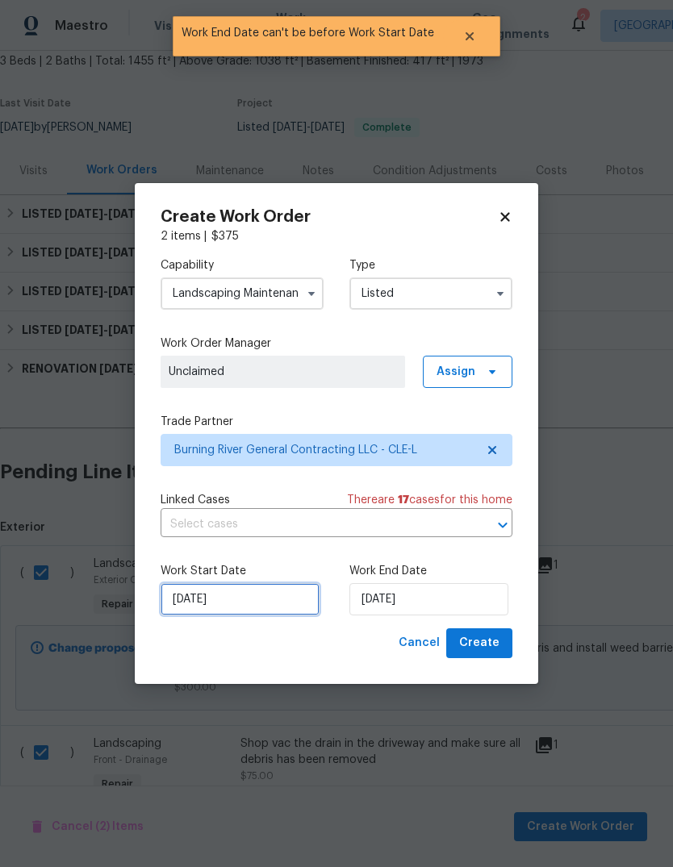
click at [243, 590] on input "[DATE]" at bounding box center [240, 599] width 159 height 32
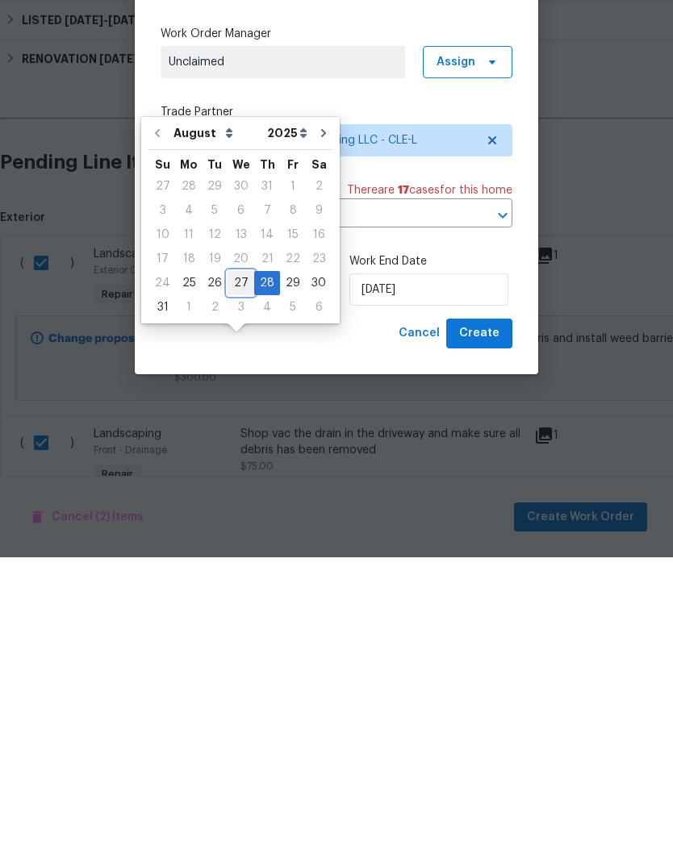
click at [229, 582] on div "27" at bounding box center [241, 593] width 27 height 23
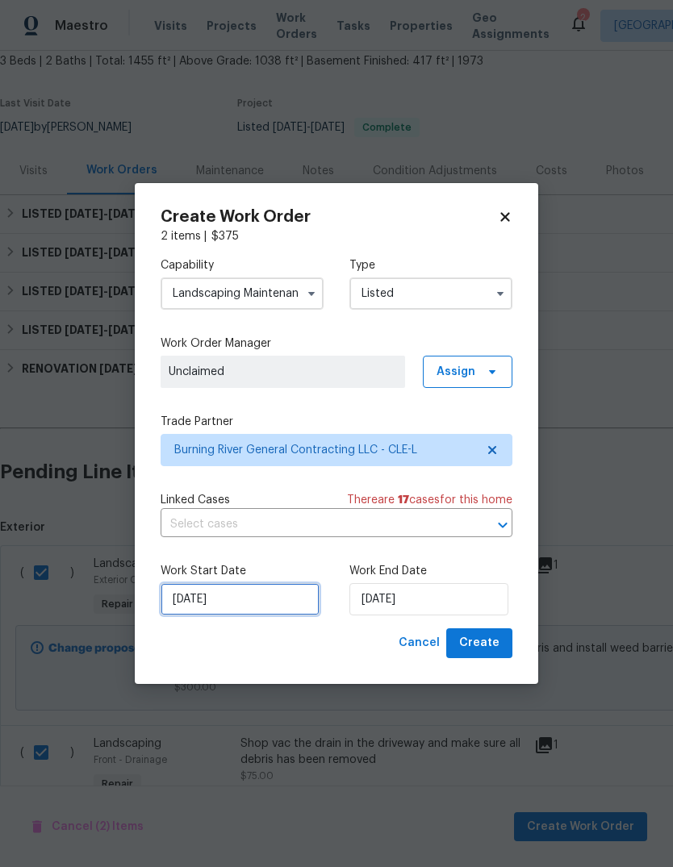
click at [224, 603] on input "[DATE]" at bounding box center [240, 599] width 159 height 32
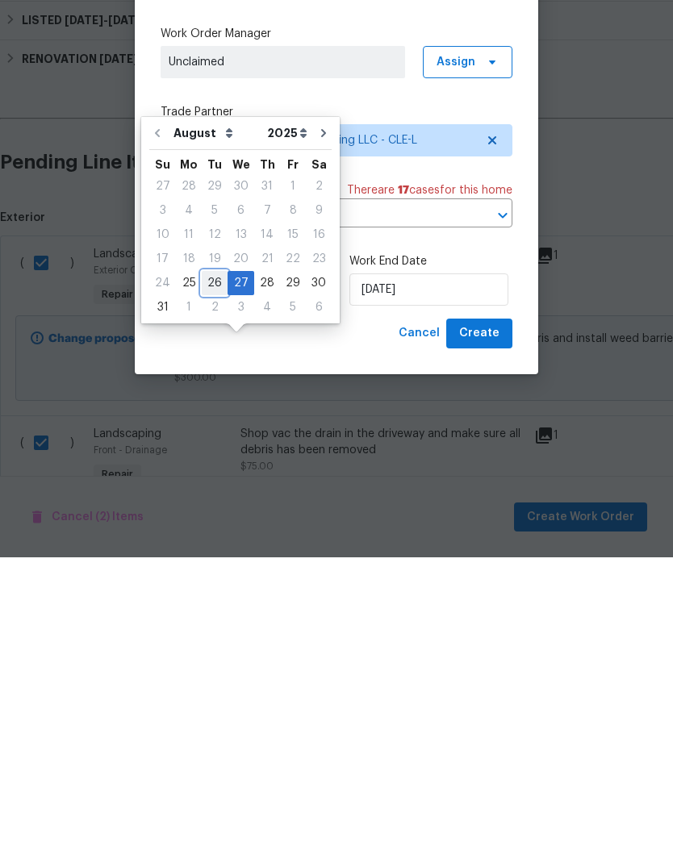
click at [209, 582] on div "26" at bounding box center [215, 593] width 26 height 23
type input "[DATE]"
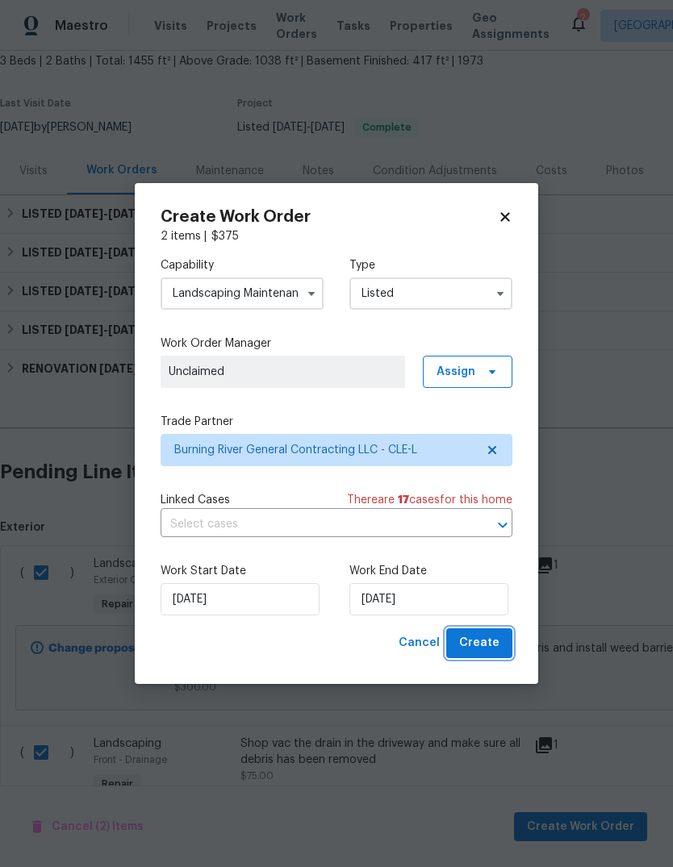
click at [493, 645] on span "Create" at bounding box center [479, 643] width 40 height 20
checkbox input "false"
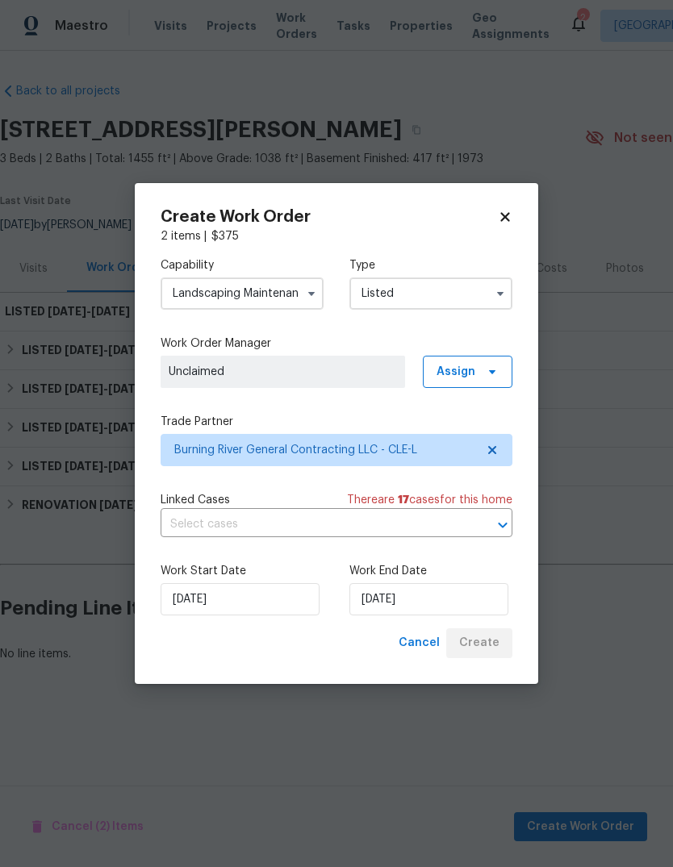
scroll to position [0, 0]
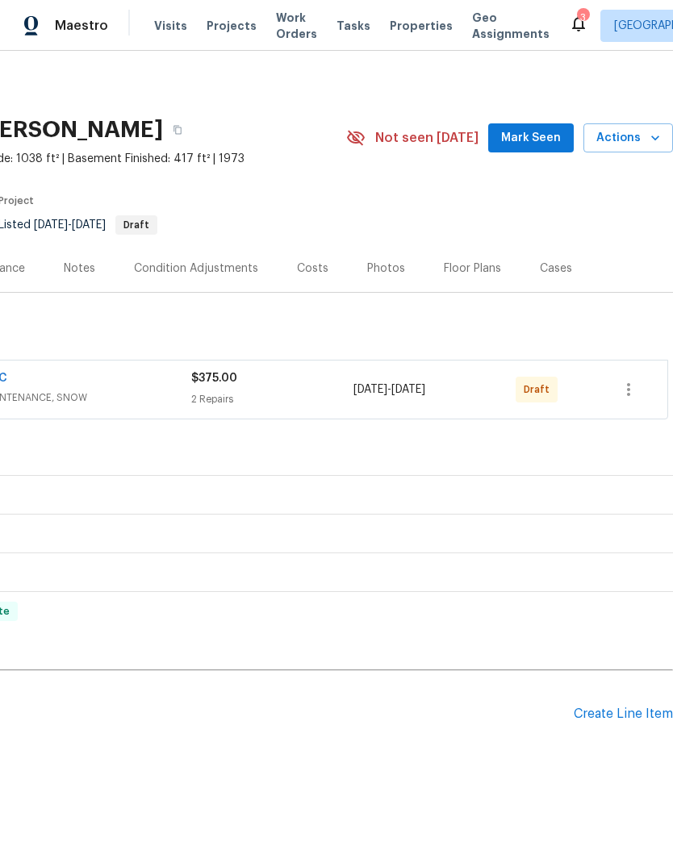
scroll to position [0, 239]
click at [634, 383] on icon "button" at bounding box center [628, 389] width 19 height 19
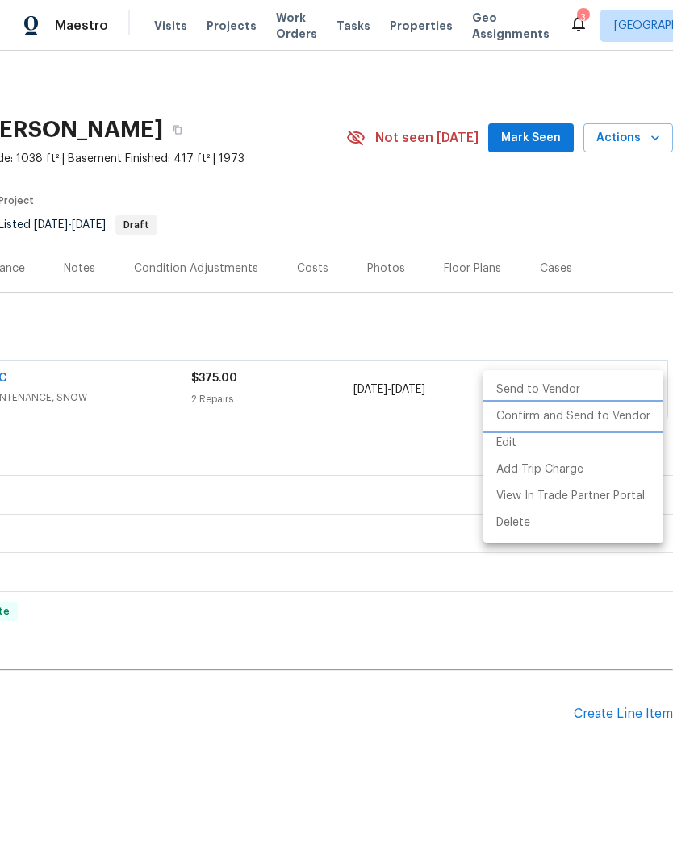
click at [618, 412] on li "Confirm and Send to Vendor" at bounding box center [573, 416] width 180 height 27
